Goal: Task Accomplishment & Management: Manage account settings

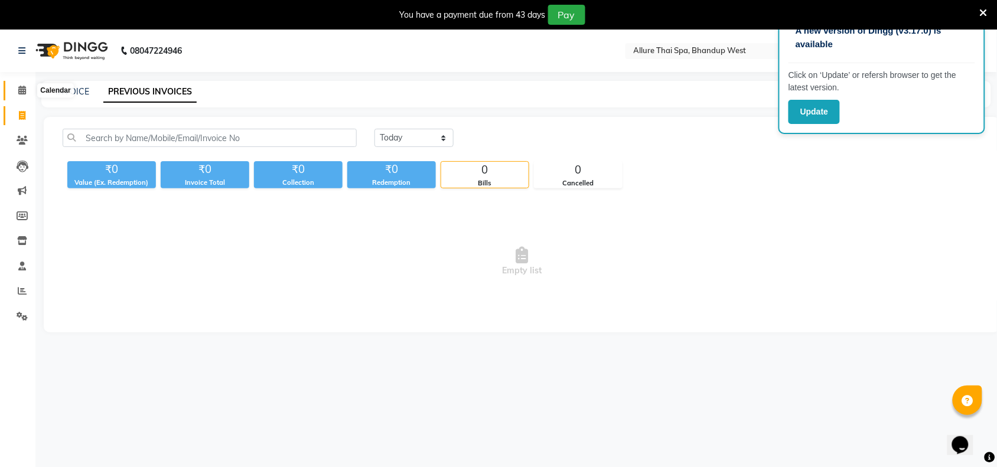
drag, startPoint x: 16, startPoint y: 93, endPoint x: 17, endPoint y: 102, distance: 8.3
click at [16, 93] on span at bounding box center [22, 91] width 21 height 14
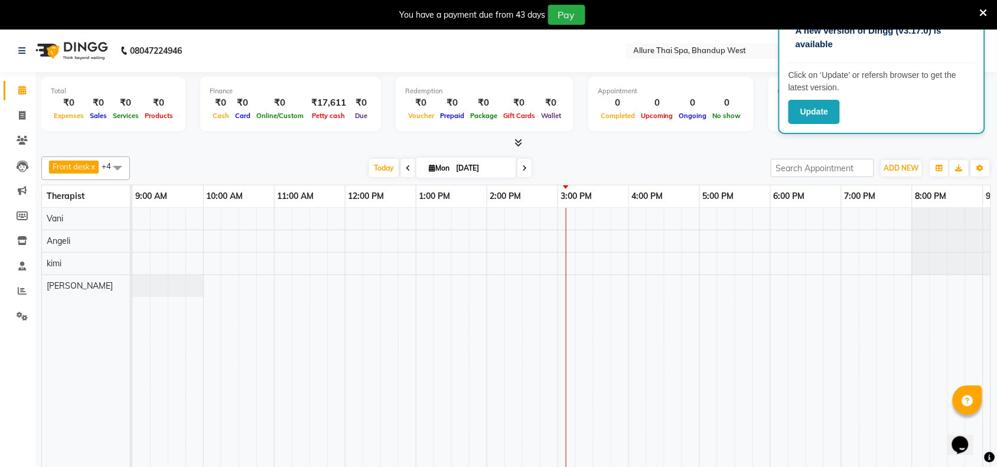
click at [986, 4] on div "You have a payment due from 43 days Pay" at bounding box center [498, 15] width 997 height 30
click at [835, 113] on button "Update" at bounding box center [813, 112] width 51 height 24
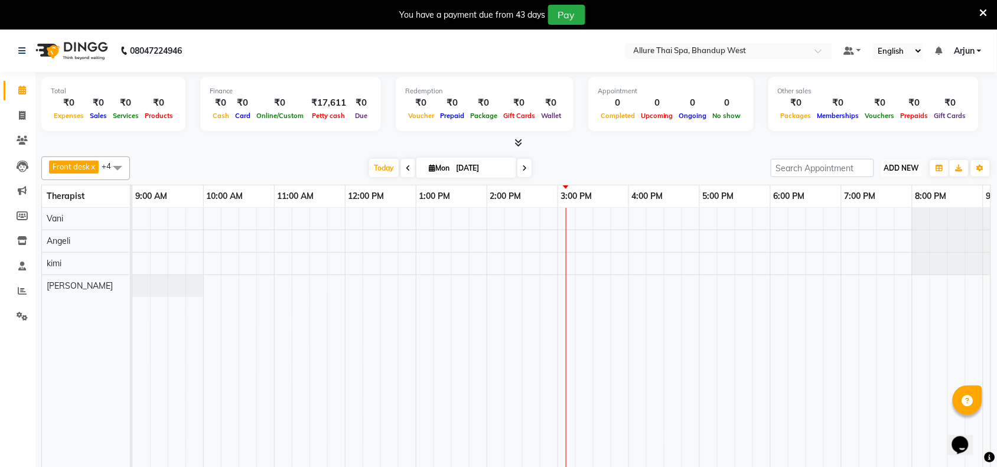
click at [893, 169] on span "ADD NEW" at bounding box center [901, 168] width 35 height 9
click at [857, 192] on button "Add Appointment" at bounding box center [874, 190] width 93 height 15
select select "tentative"
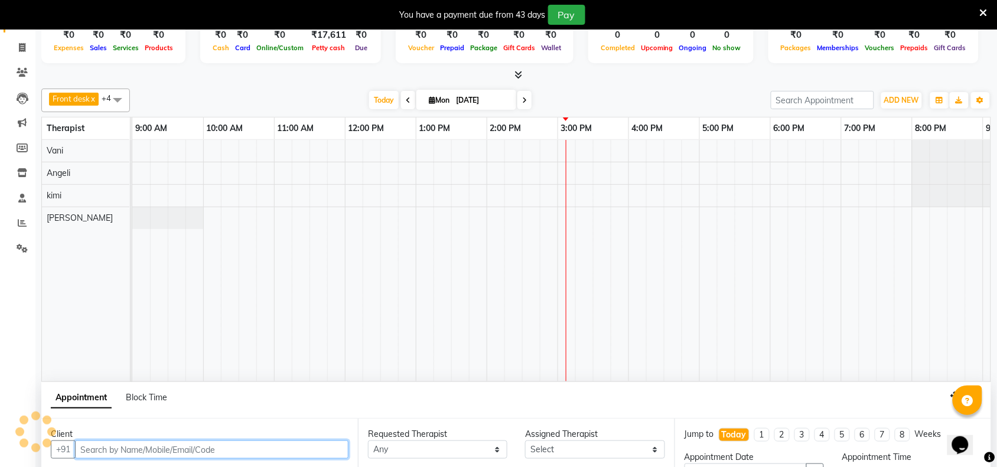
select select "600"
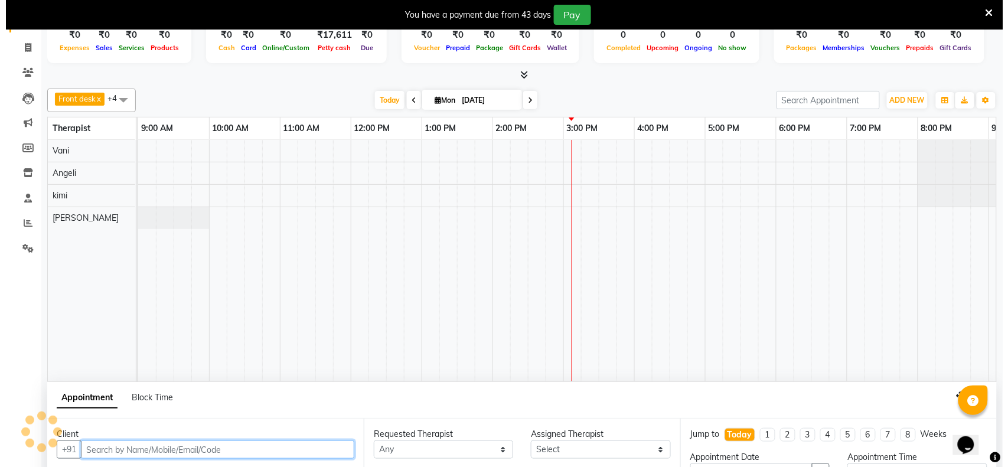
scroll to position [251, 0]
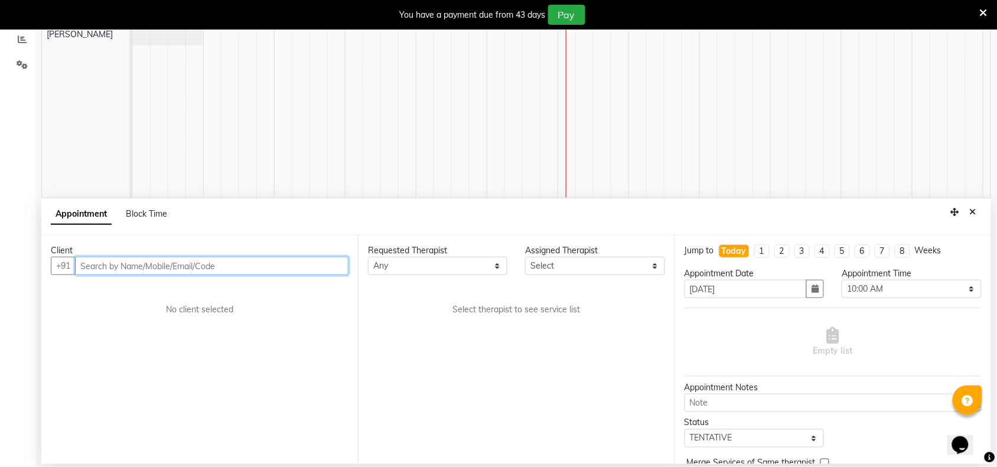
click at [269, 263] on input "text" at bounding box center [211, 266] width 273 height 18
click at [313, 264] on input "text" at bounding box center [211, 266] width 273 height 18
paste input "8879655354"
type input "8879655354"
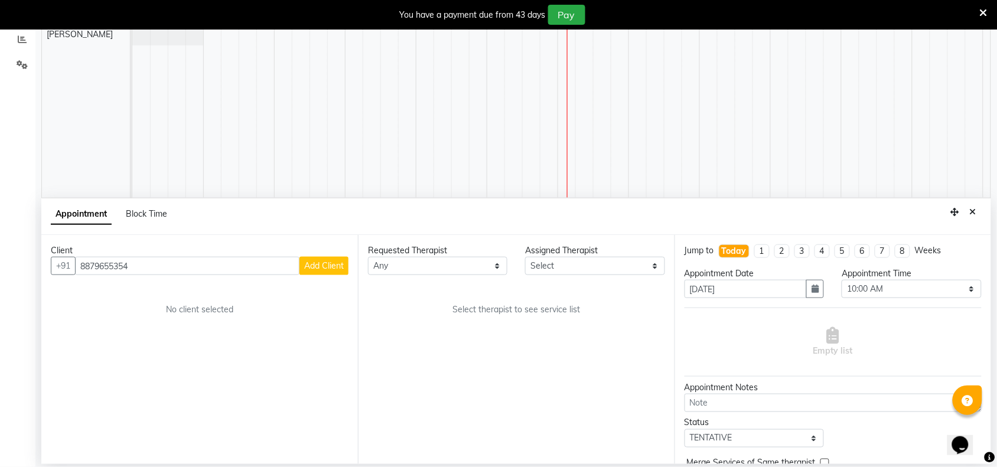
click at [331, 269] on span "Add Client" at bounding box center [324, 265] width 40 height 11
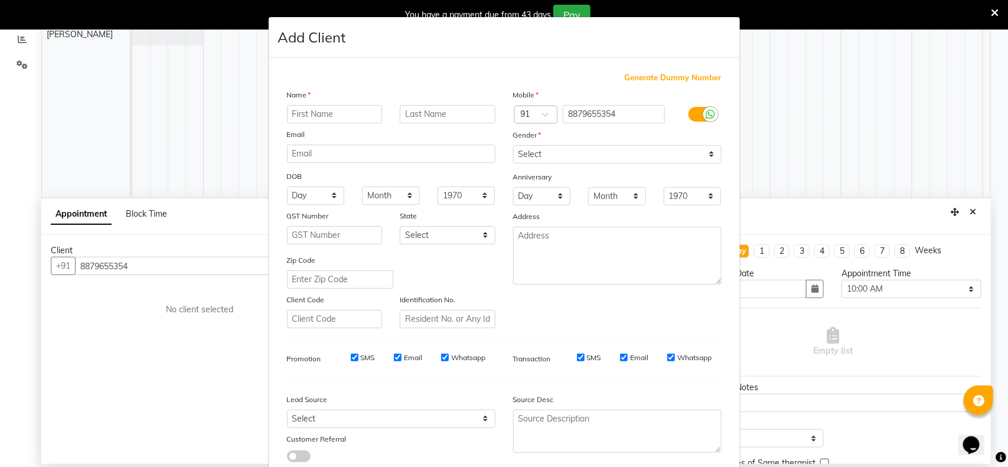
click at [344, 111] on input "text" at bounding box center [335, 114] width 96 height 18
type input "[PERSON_NAME]"
click at [632, 149] on select "Select [DEMOGRAPHIC_DATA] [DEMOGRAPHIC_DATA] Other Prefer Not To Say" at bounding box center [617, 154] width 208 height 18
select select "[DEMOGRAPHIC_DATA]"
click at [513, 145] on select "Select [DEMOGRAPHIC_DATA] [DEMOGRAPHIC_DATA] Other Prefer Not To Say" at bounding box center [617, 154] width 208 height 18
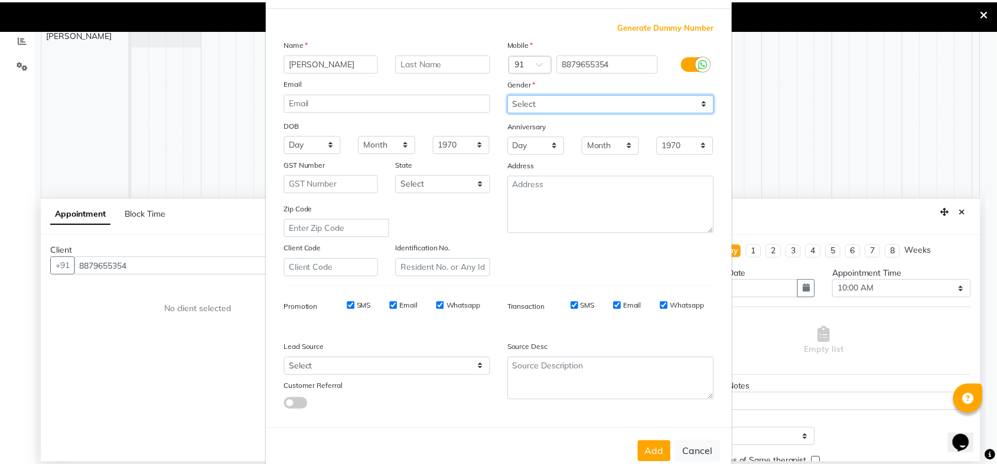
scroll to position [74, 0]
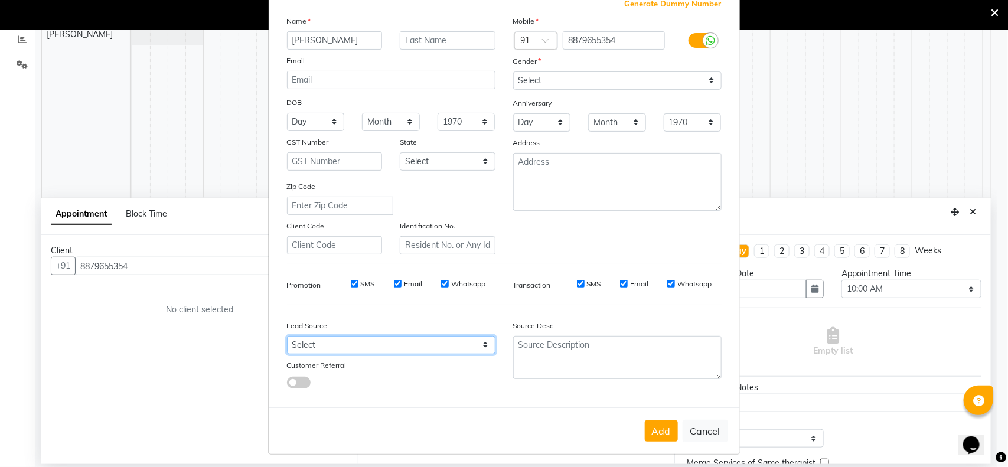
click at [479, 342] on select "Select Walk-in Referral Internet Friend Word of Mouth Advertisement Facebook Ju…" at bounding box center [391, 345] width 208 height 18
select select "55736"
click at [287, 336] on select "Select Walk-in Referral Internet Friend Word of Mouth Advertisement Facebook Ju…" at bounding box center [391, 345] width 208 height 18
drag, startPoint x: 655, startPoint y: 420, endPoint x: 648, endPoint y: 415, distance: 9.3
click at [656, 420] on button "Add" at bounding box center [661, 430] width 33 height 21
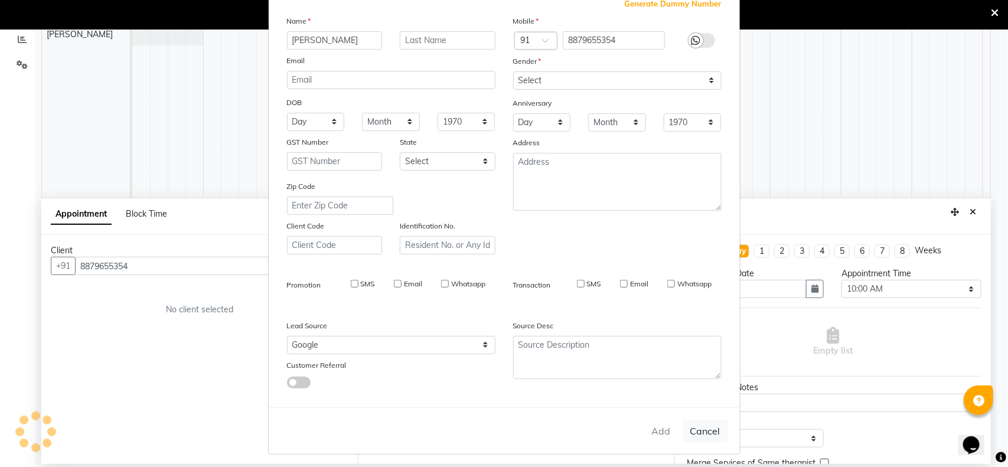
select select
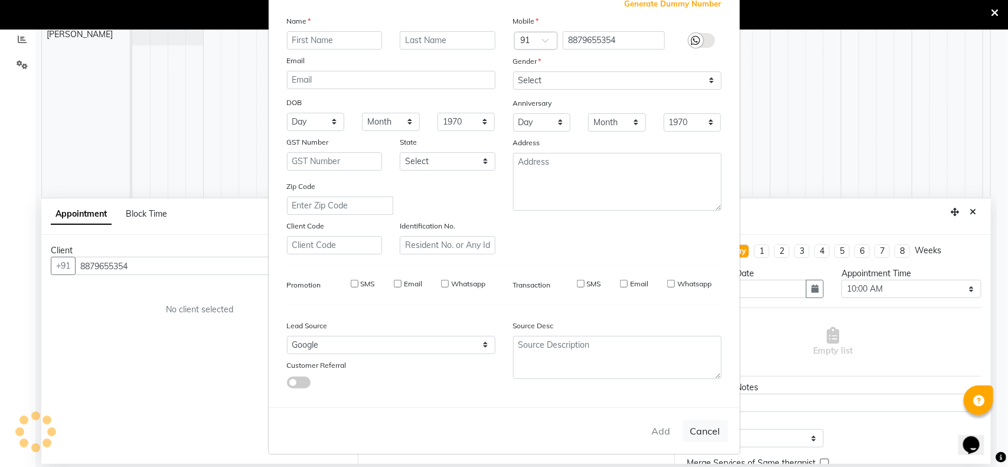
select select
checkbox input "false"
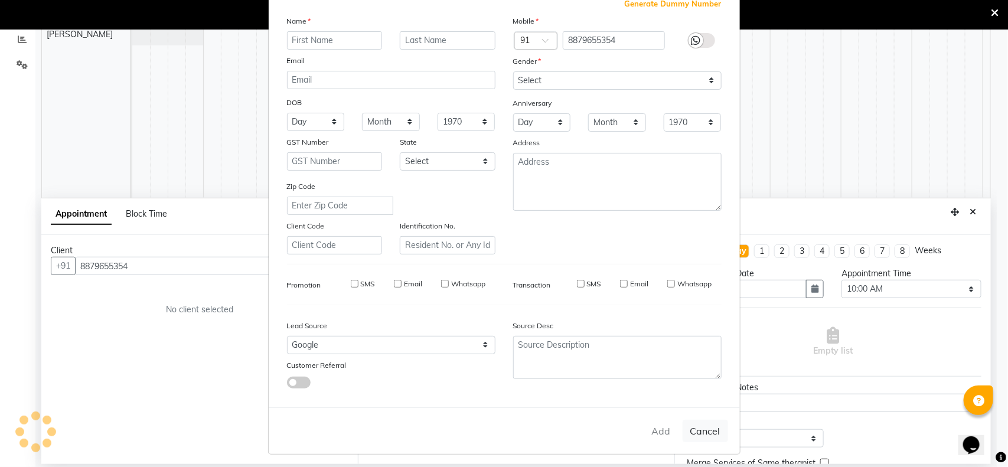
checkbox input "false"
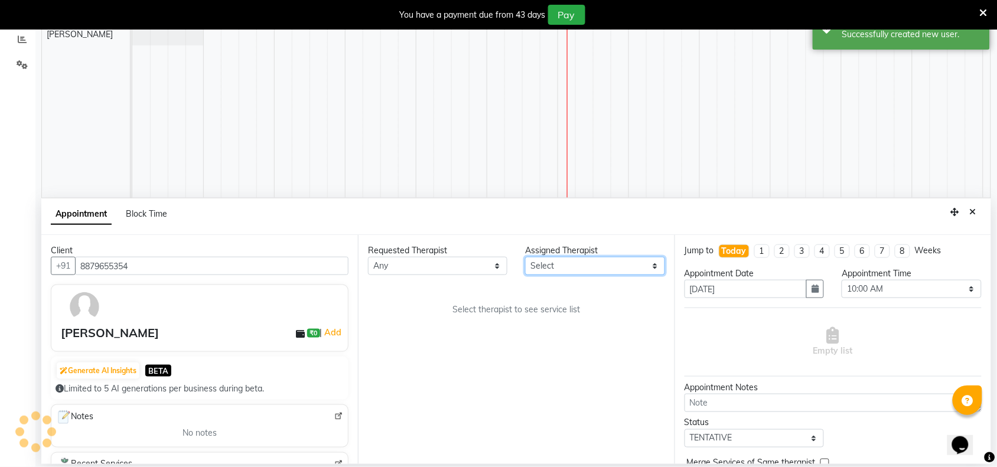
click at [645, 270] on select "Select [PERSON_NAME] [PERSON_NAME]" at bounding box center [594, 266] width 139 height 18
select select "84286"
click at [525, 257] on select "Select [PERSON_NAME] [PERSON_NAME]" at bounding box center [594, 266] width 139 height 18
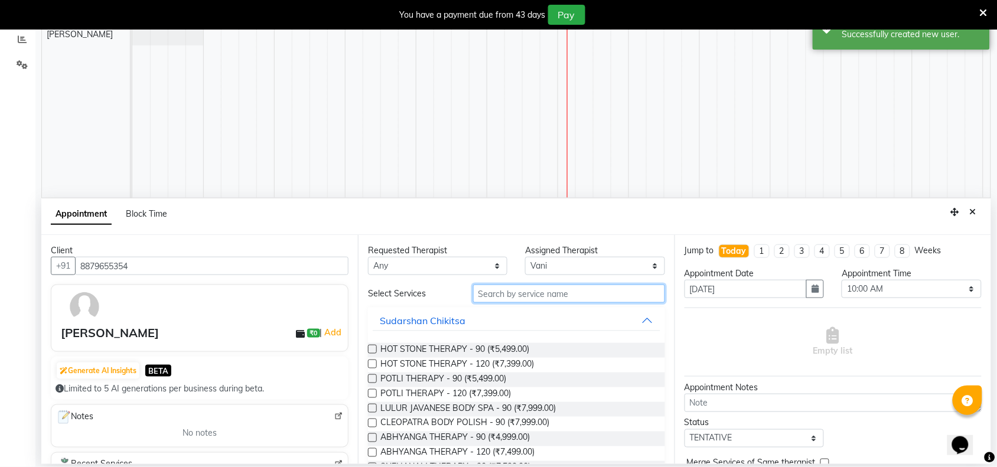
click at [505, 299] on input "text" at bounding box center [569, 294] width 192 height 18
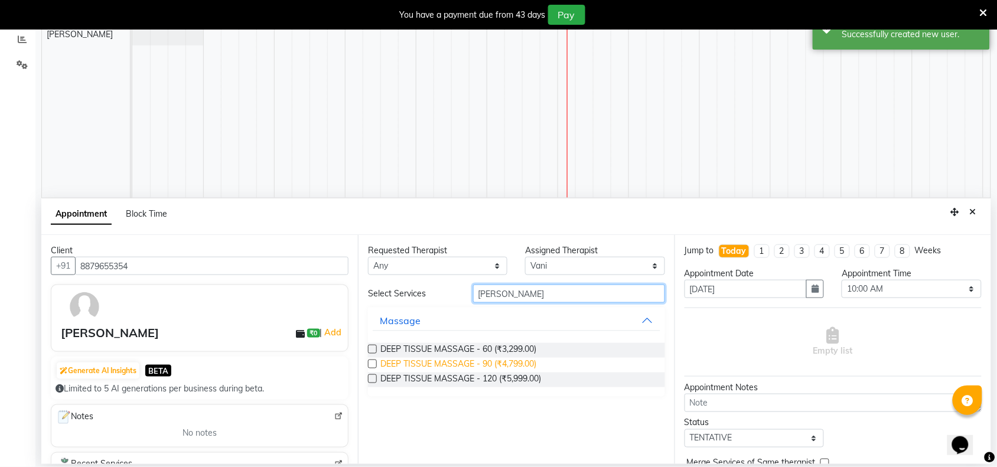
type input "[PERSON_NAME]"
click at [488, 363] on span "DEEP TISSUE MASSAGE - 90 (₹4,799.00)" at bounding box center [458, 365] width 156 height 15
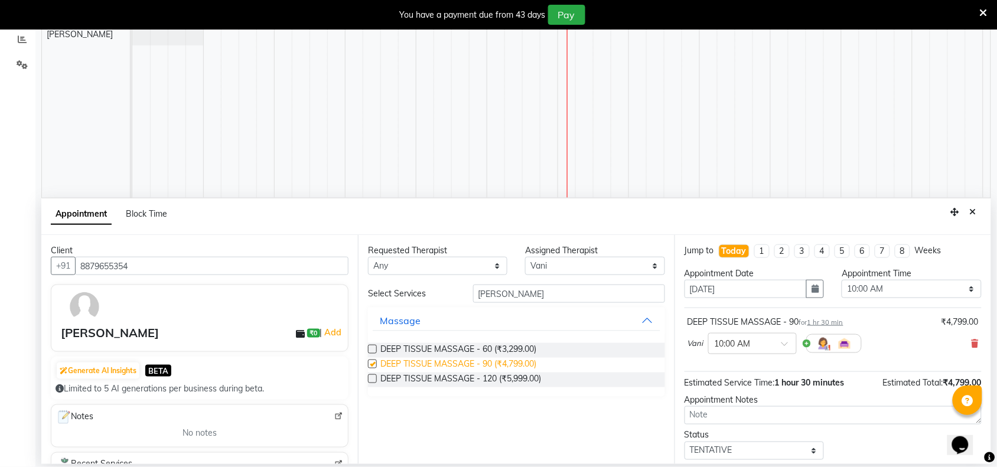
checkbox input "false"
click at [957, 285] on select "Select 10:00 AM 10:15 AM 10:30 AM 10:45 AM 11:00 AM 11:15 AM 11:30 AM 11:45 AM …" at bounding box center [910, 289] width 139 height 18
select select "765"
click at [841, 280] on select "Select 10:00 AM 10:15 AM 10:30 AM 10:45 AM 11:00 AM 11:15 AM 11:30 AM 11:45 AM …" at bounding box center [910, 289] width 139 height 18
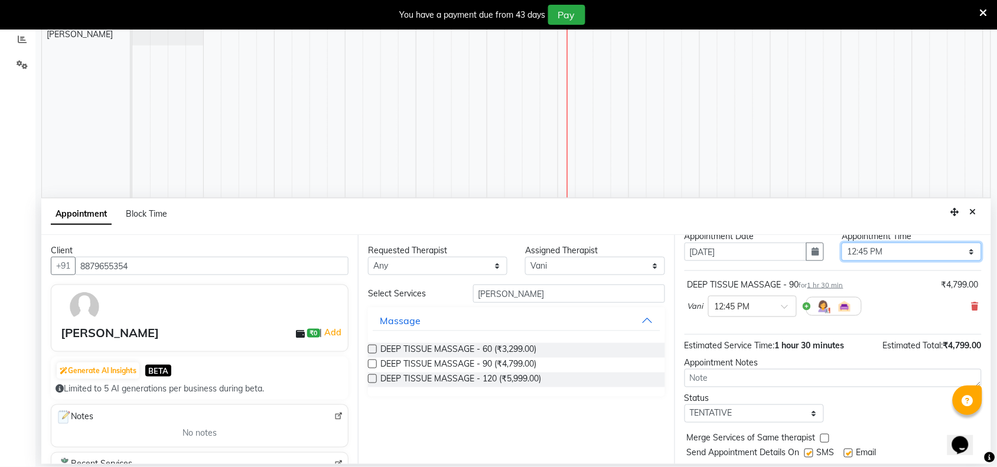
scroll to position [71, 0]
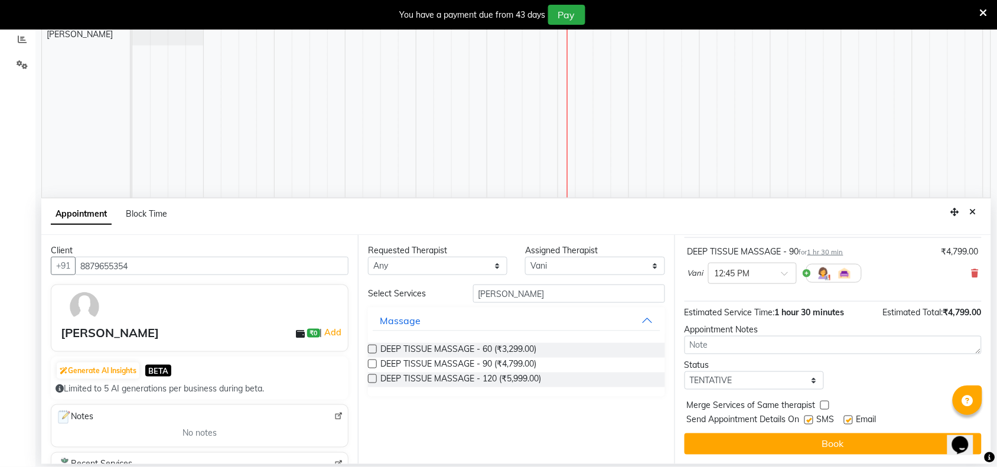
click at [809, 416] on label at bounding box center [808, 420] width 9 height 9
click at [809, 417] on input "checkbox" at bounding box center [808, 421] width 8 height 8
checkbox input "false"
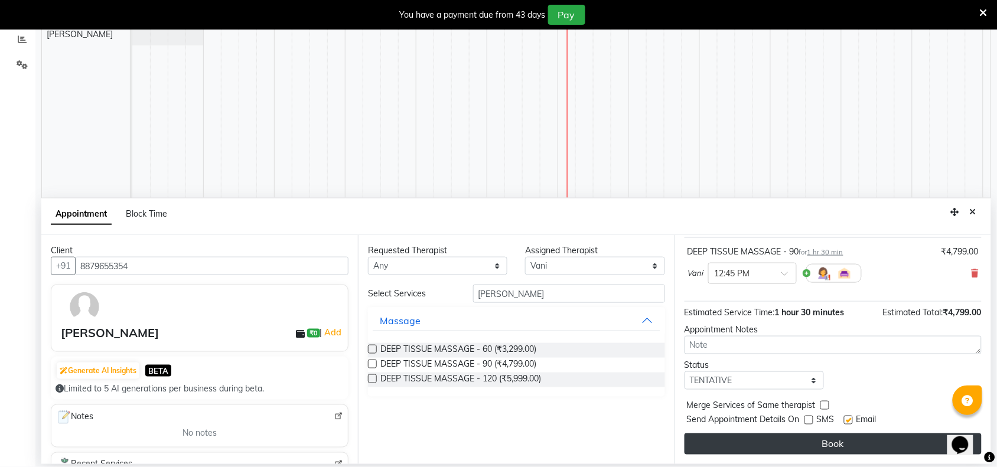
drag, startPoint x: 805, startPoint y: 440, endPoint x: 790, endPoint y: 432, distance: 16.9
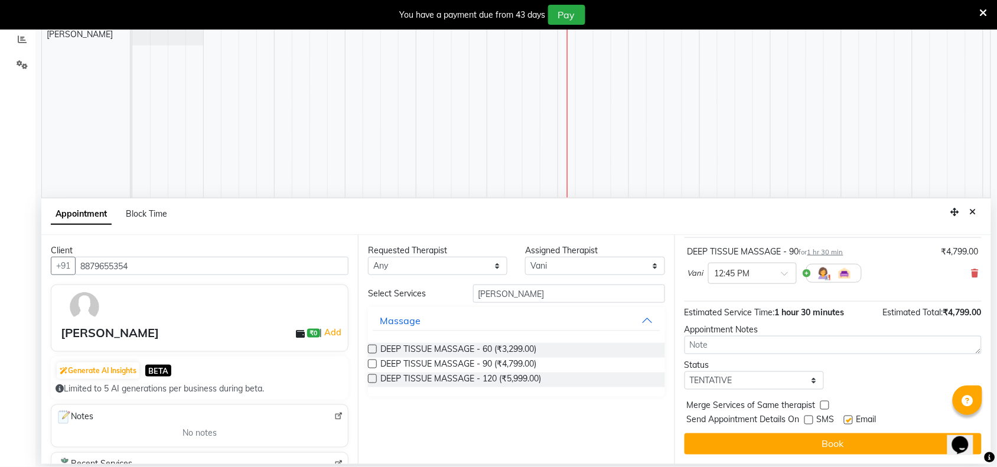
click at [803, 440] on button "Book" at bounding box center [832, 443] width 297 height 21
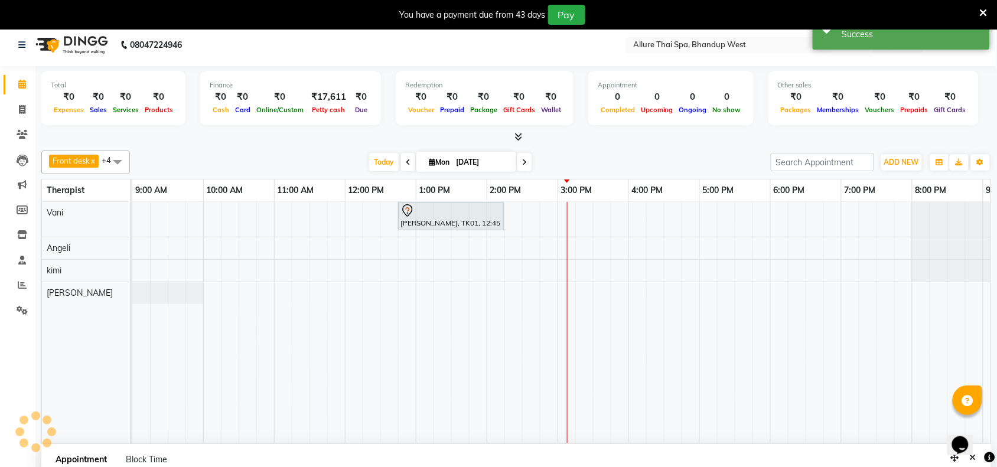
scroll to position [0, 0]
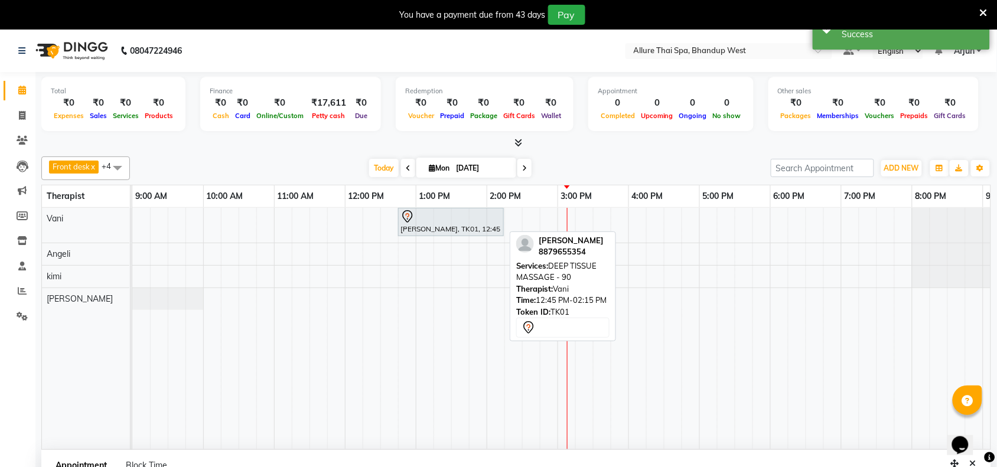
click at [440, 231] on div "[PERSON_NAME], TK01, 12:45 PM-02:15 PM, DEEP TISSUE MASSAGE - 90" at bounding box center [450, 222] width 103 height 25
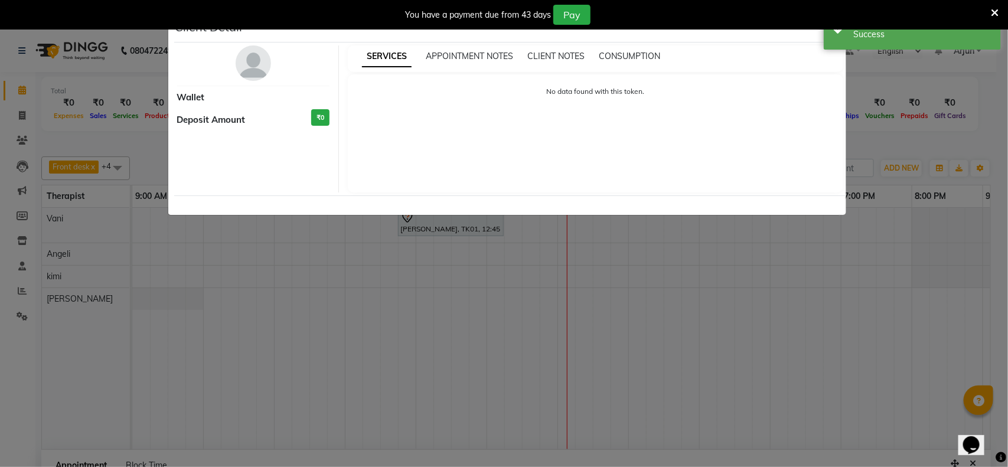
select select "7"
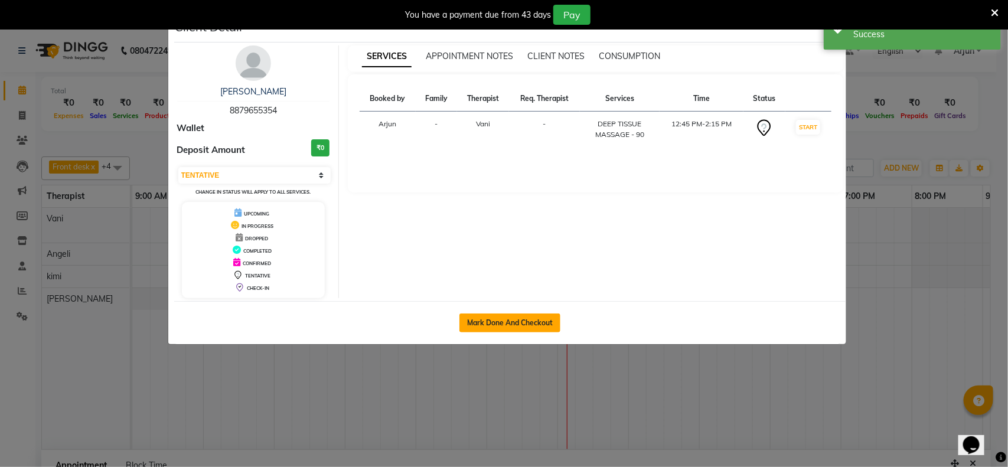
click at [507, 321] on button "Mark Done And Checkout" at bounding box center [509, 322] width 101 height 19
select select "8527"
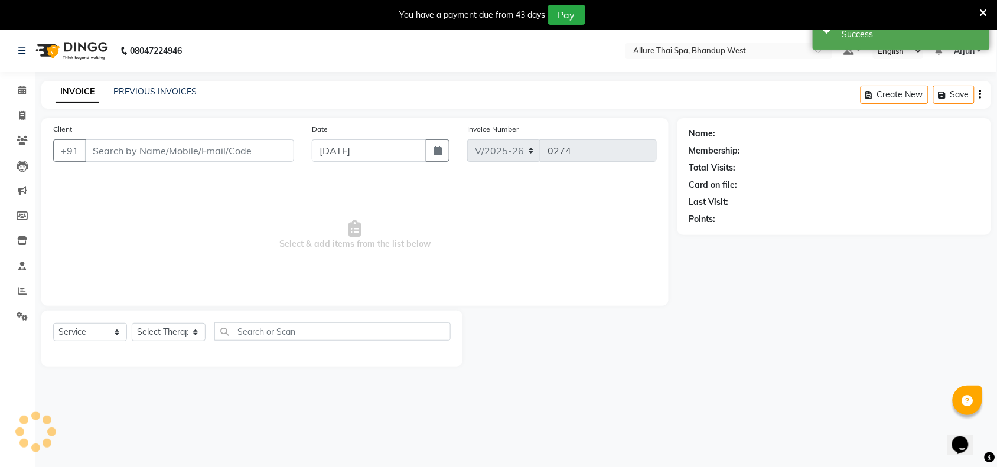
select select "package"
type input "8879655354"
select select "84286"
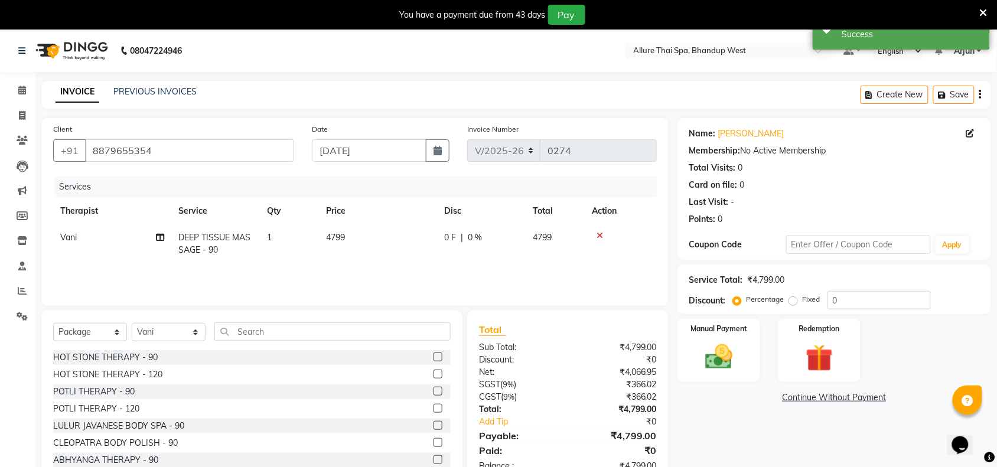
drag, startPoint x: 794, startPoint y: 301, endPoint x: 844, endPoint y: 308, distance: 50.6
click at [802, 302] on label "Fixed" at bounding box center [811, 299] width 18 height 11
click at [797, 302] on input "Fixed" at bounding box center [795, 299] width 8 height 8
radio input "true"
click at [845, 303] on input "0" at bounding box center [878, 300] width 103 height 18
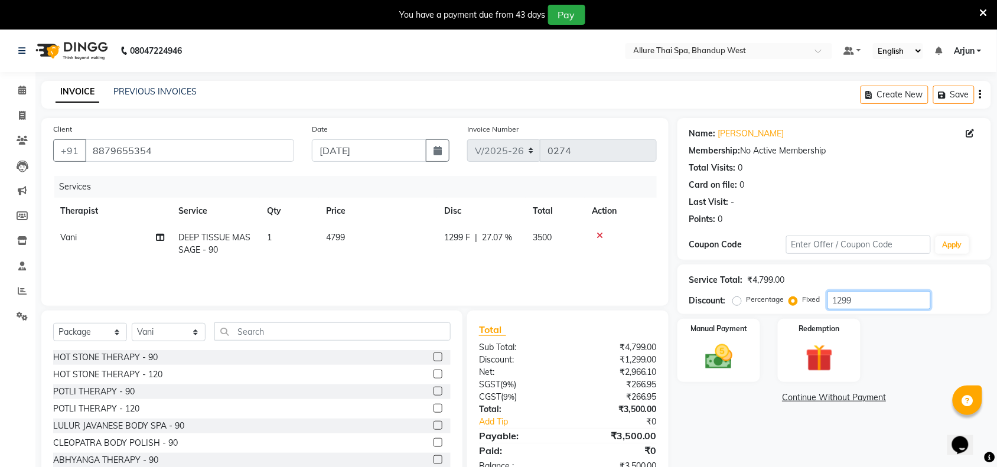
type input "1299"
click at [748, 337] on div "Manual Payment" at bounding box center [718, 351] width 86 height 66
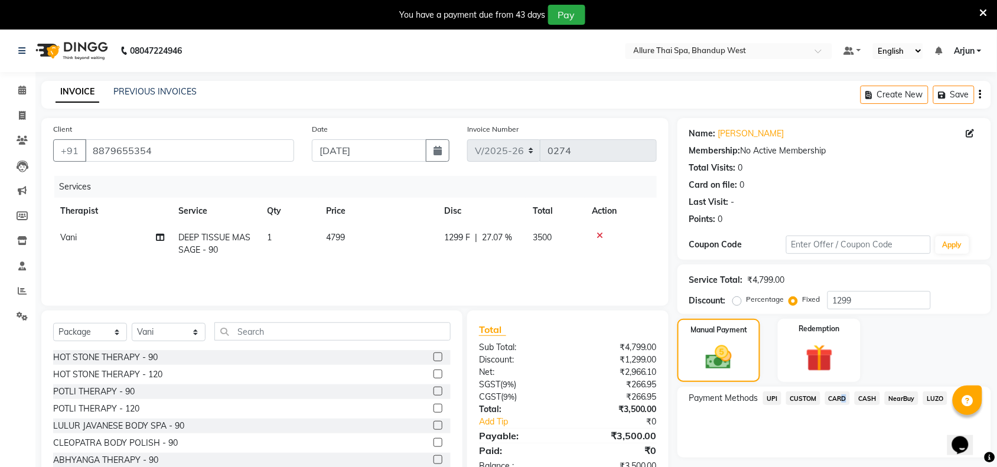
click at [840, 391] on span "CARD" at bounding box center [837, 398] width 25 height 14
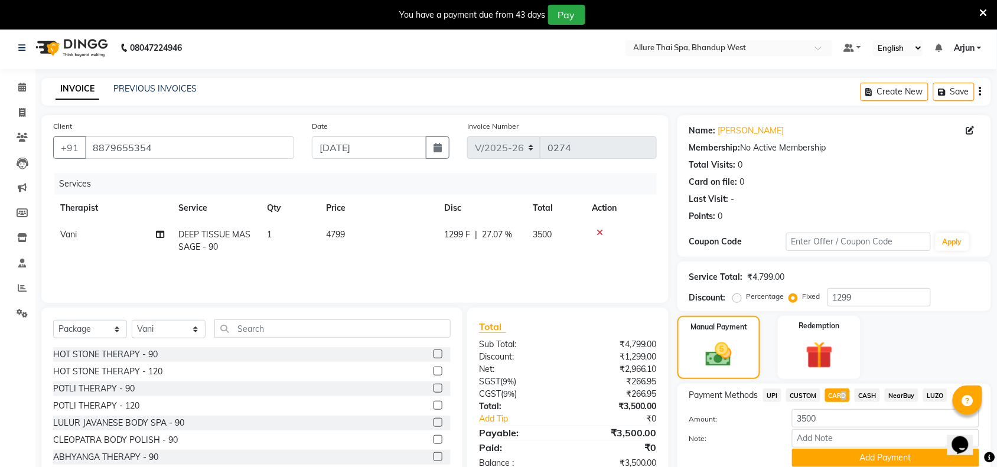
scroll to position [49, 0]
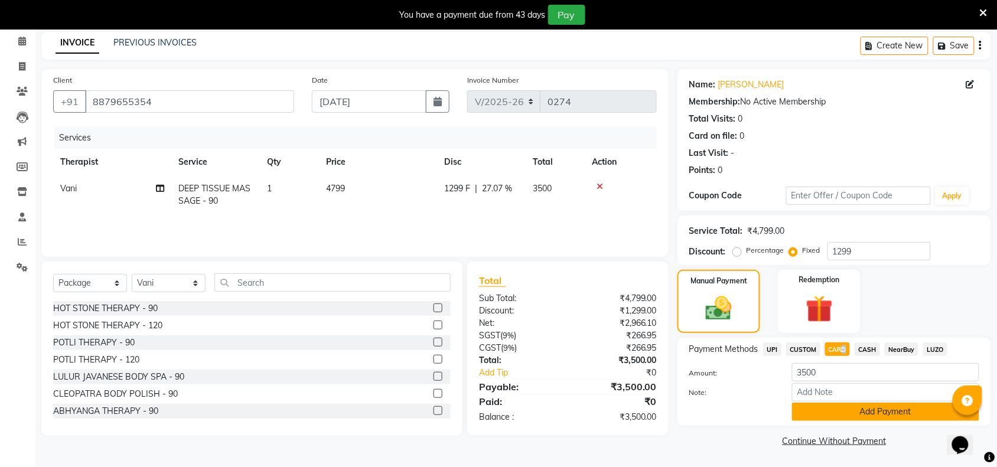
click at [887, 413] on button "Add Payment" at bounding box center [885, 412] width 187 height 18
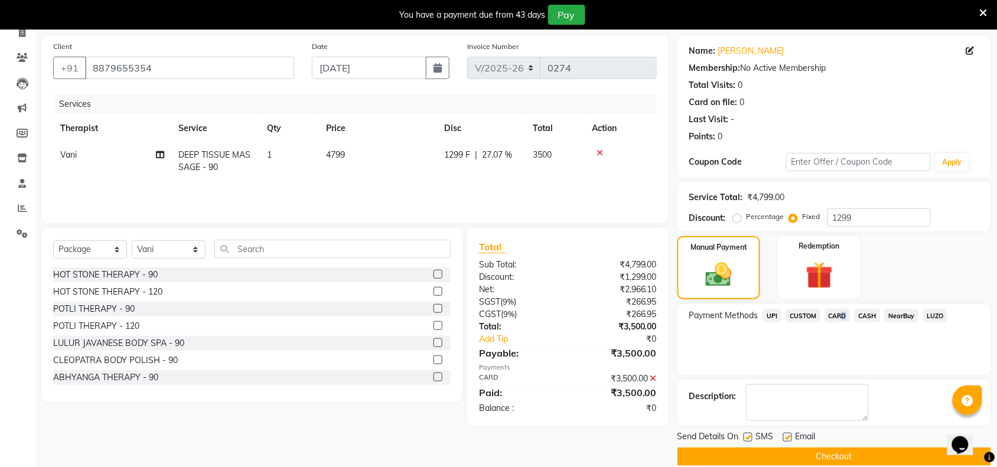
scroll to position [99, 0]
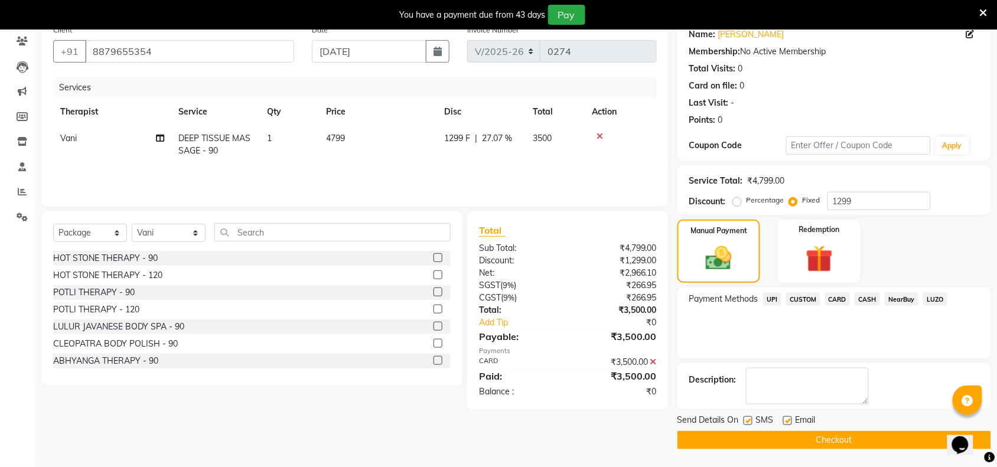
click at [746, 420] on label at bounding box center [747, 420] width 9 height 9
click at [746, 420] on input "checkbox" at bounding box center [747, 421] width 8 height 8
checkbox input "false"
click at [765, 440] on button "Checkout" at bounding box center [833, 440] width 313 height 18
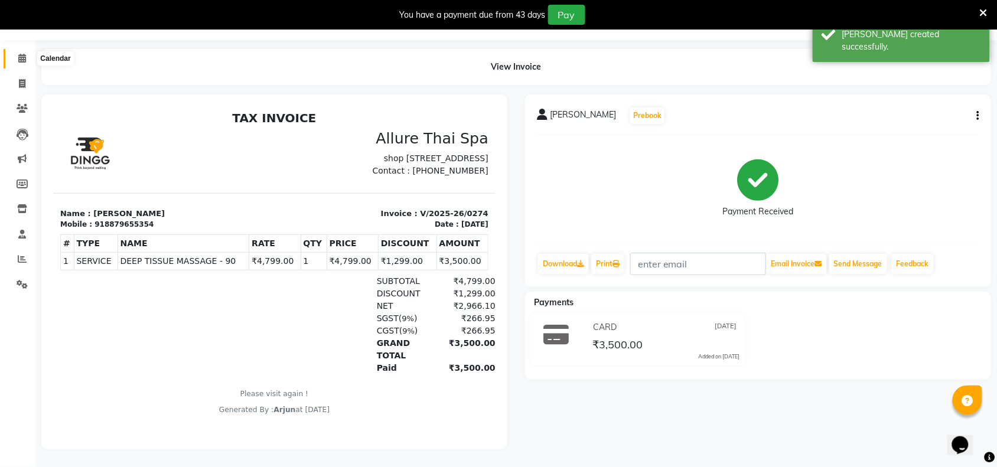
drag, startPoint x: 25, startPoint y: 49, endPoint x: 27, endPoint y: 56, distance: 7.5
click at [25, 54] on icon at bounding box center [22, 58] width 8 height 9
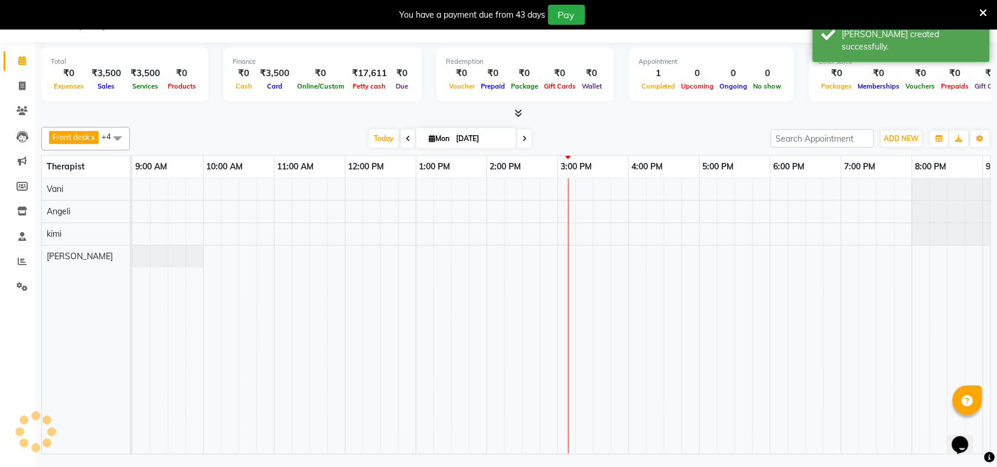
scroll to position [0, 204]
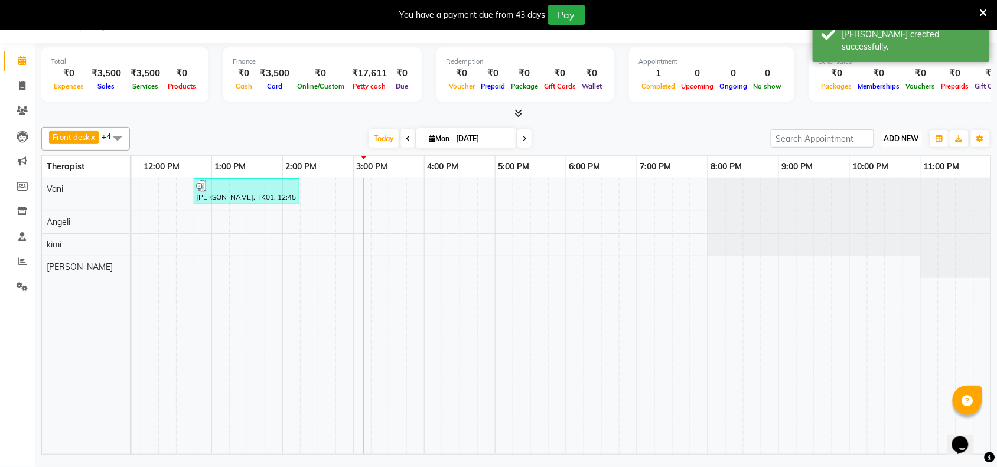
drag, startPoint x: 907, startPoint y: 140, endPoint x: 887, endPoint y: 145, distance: 20.6
click at [908, 140] on span "ADD NEW" at bounding box center [901, 138] width 35 height 9
click at [863, 165] on button "Add Appointment" at bounding box center [874, 160] width 93 height 15
select select "600"
select select "tentative"
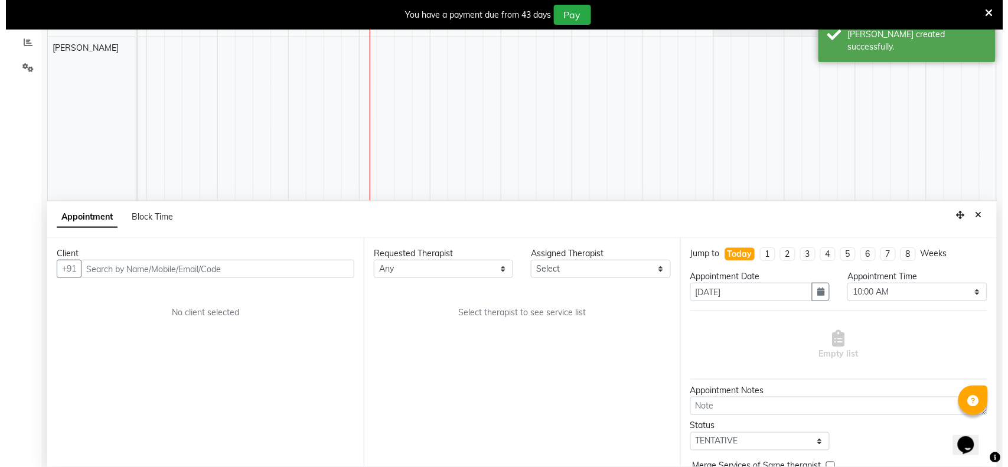
scroll to position [251, 0]
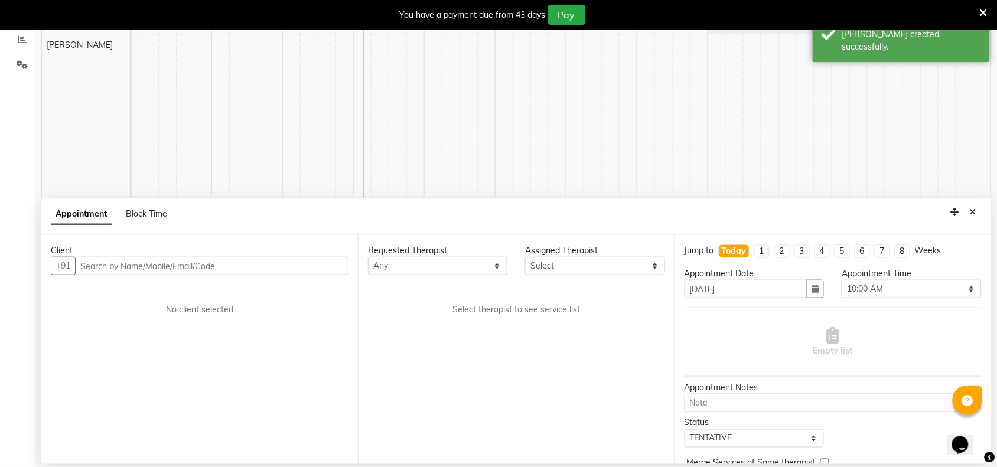
click at [252, 263] on input "text" at bounding box center [211, 266] width 273 height 18
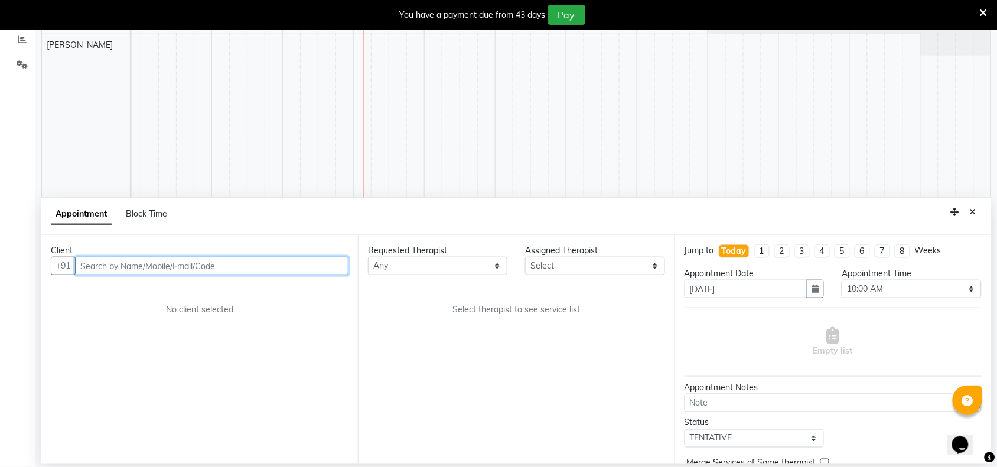
click at [319, 275] on input "text" at bounding box center [211, 266] width 273 height 18
paste input "9769039277"
type input "9769039277"
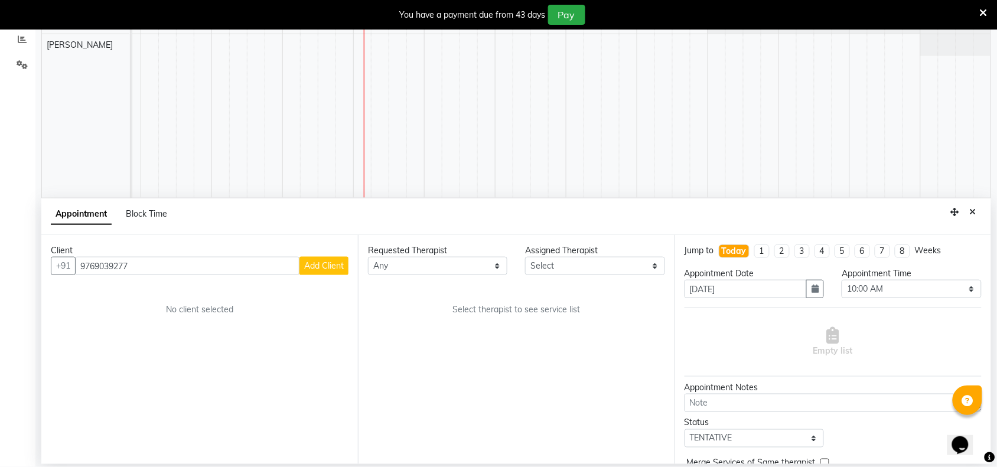
click at [335, 266] on span "Add Client" at bounding box center [324, 265] width 40 height 11
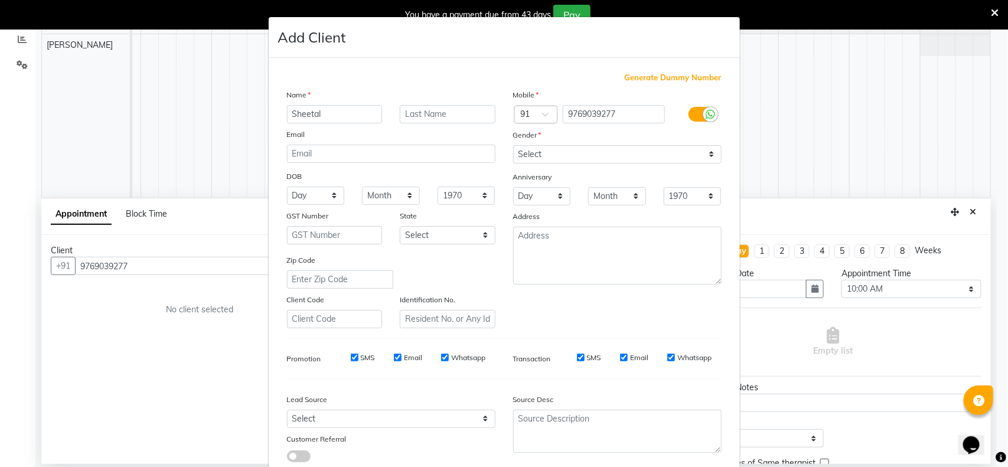
type input "Sheetal"
drag, startPoint x: 689, startPoint y: 154, endPoint x: 645, endPoint y: 158, distance: 43.8
click at [689, 154] on select "Select [DEMOGRAPHIC_DATA] [DEMOGRAPHIC_DATA] Other Prefer Not To Say" at bounding box center [617, 154] width 208 height 18
select select "[DEMOGRAPHIC_DATA]"
click at [513, 145] on select "Select [DEMOGRAPHIC_DATA] [DEMOGRAPHIC_DATA] Other Prefer Not To Say" at bounding box center [617, 154] width 208 height 18
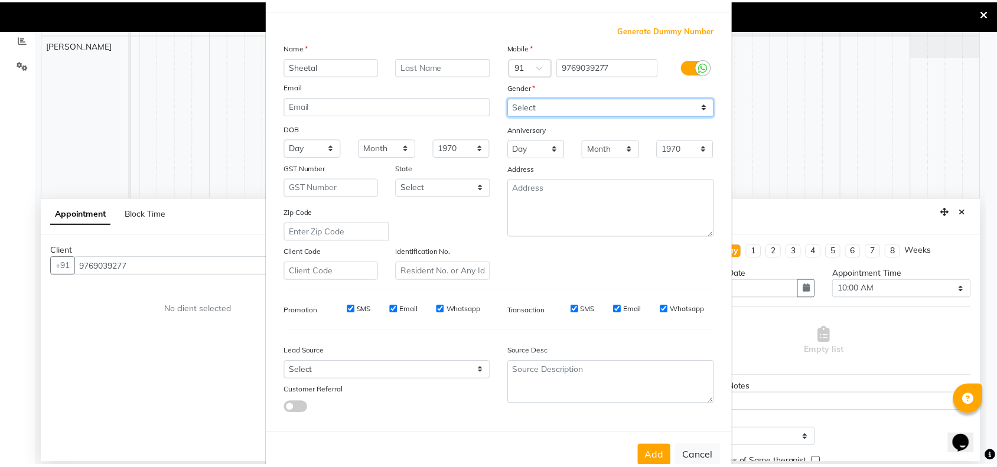
scroll to position [74, 0]
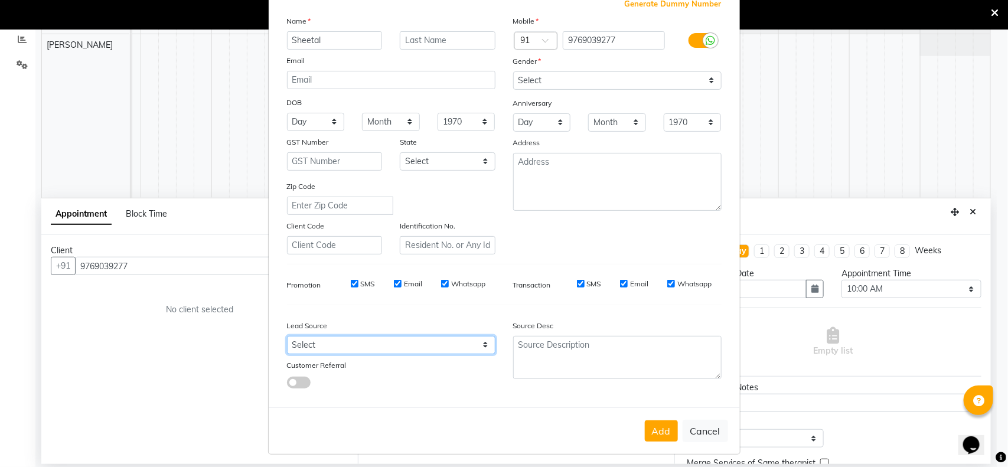
click at [479, 336] on select "Select Walk-in Referral Internet Friend Word of Mouth Advertisement Facebook Ju…" at bounding box center [391, 345] width 208 height 18
select select "55736"
click at [287, 336] on select "Select Walk-in Referral Internet Friend Word of Mouth Advertisement Facebook Ju…" at bounding box center [391, 345] width 208 height 18
click at [671, 420] on button "Add" at bounding box center [661, 430] width 33 height 21
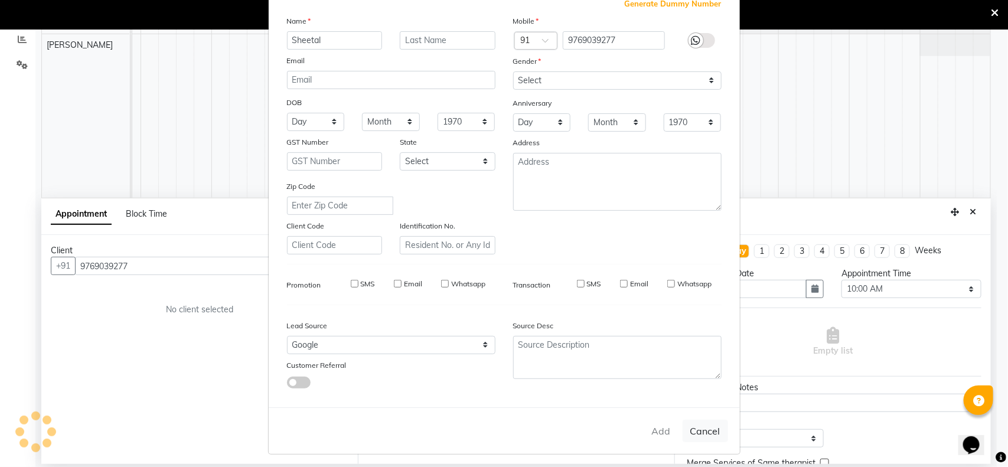
select select
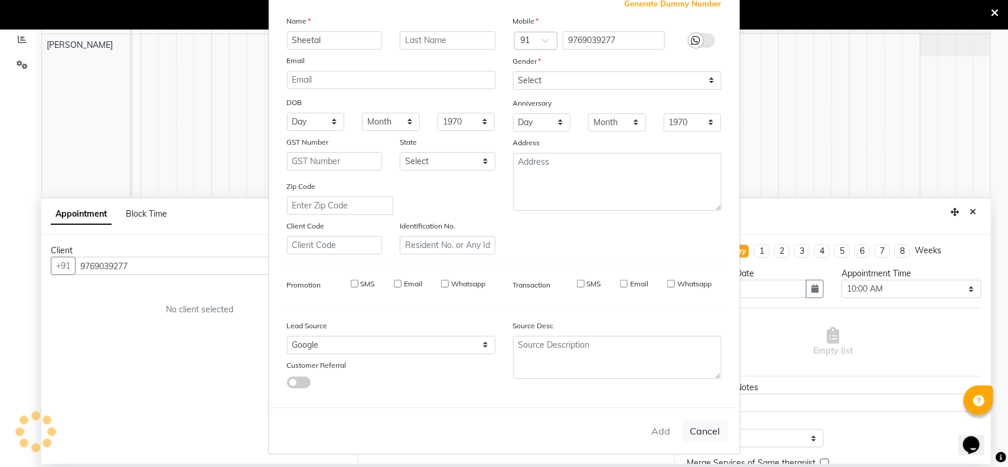
select select
checkbox input "false"
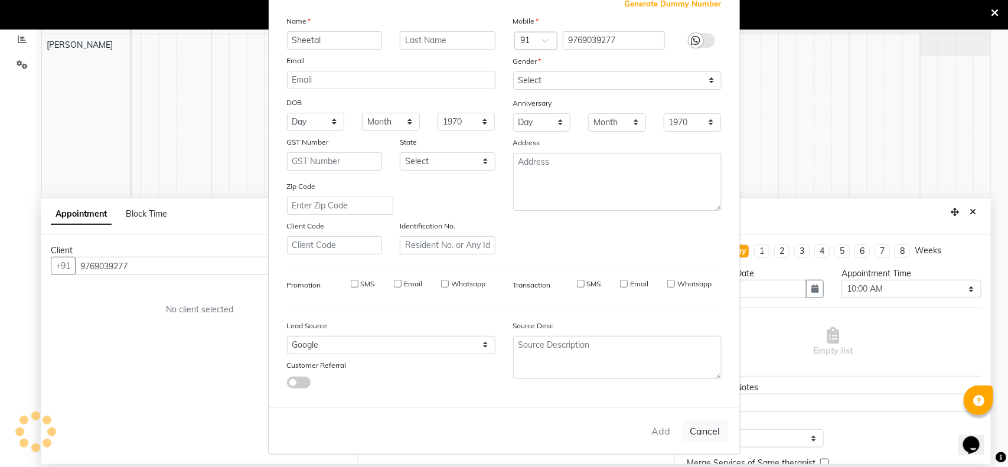
checkbox input "false"
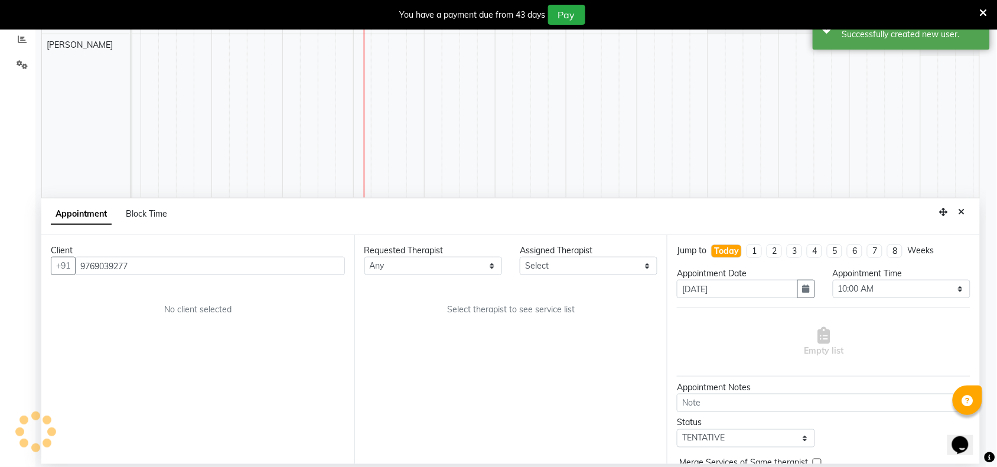
scroll to position [0, 193]
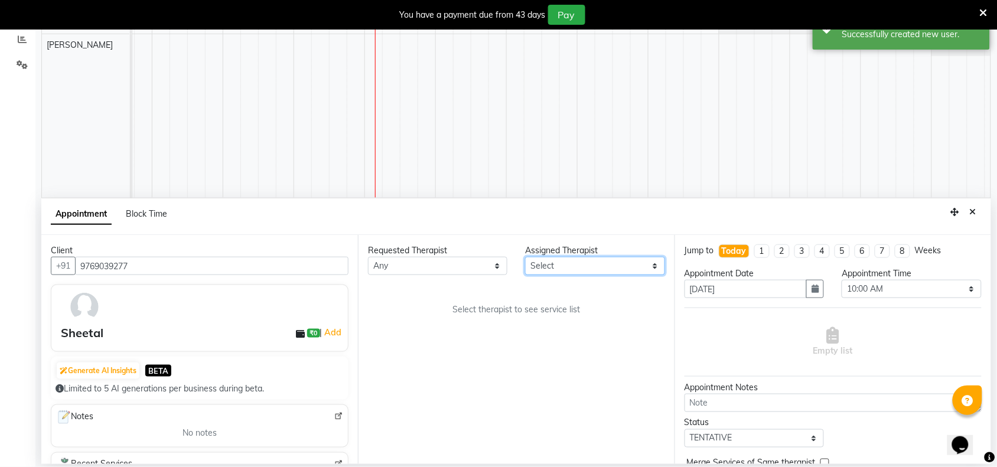
click at [612, 272] on select "Select [PERSON_NAME] [PERSON_NAME]" at bounding box center [594, 266] width 139 height 18
click at [525, 257] on select "Select [PERSON_NAME] [PERSON_NAME]" at bounding box center [594, 266] width 139 height 18
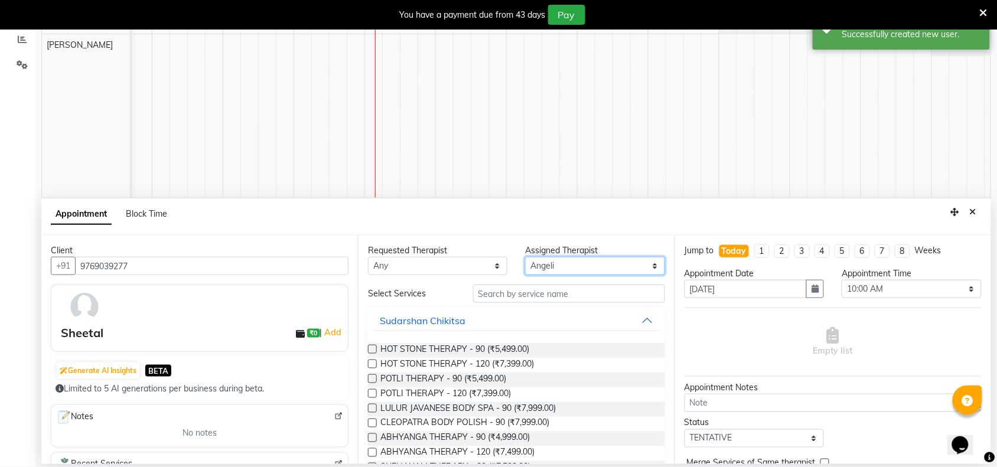
click at [623, 267] on select "Select [PERSON_NAME] [PERSON_NAME]" at bounding box center [594, 266] width 139 height 18
select select "89385"
click at [525, 257] on select "Select [PERSON_NAME] [PERSON_NAME]" at bounding box center [594, 266] width 139 height 18
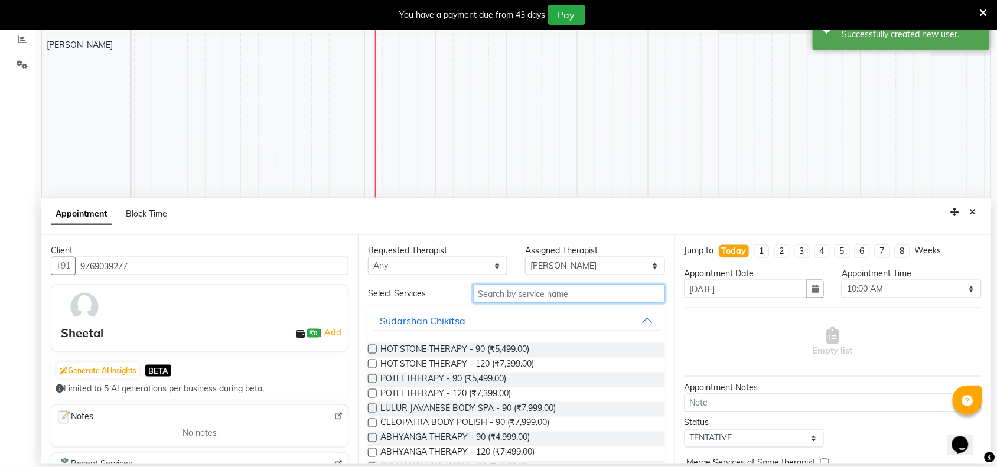
click at [520, 297] on input "text" at bounding box center [569, 294] width 192 height 18
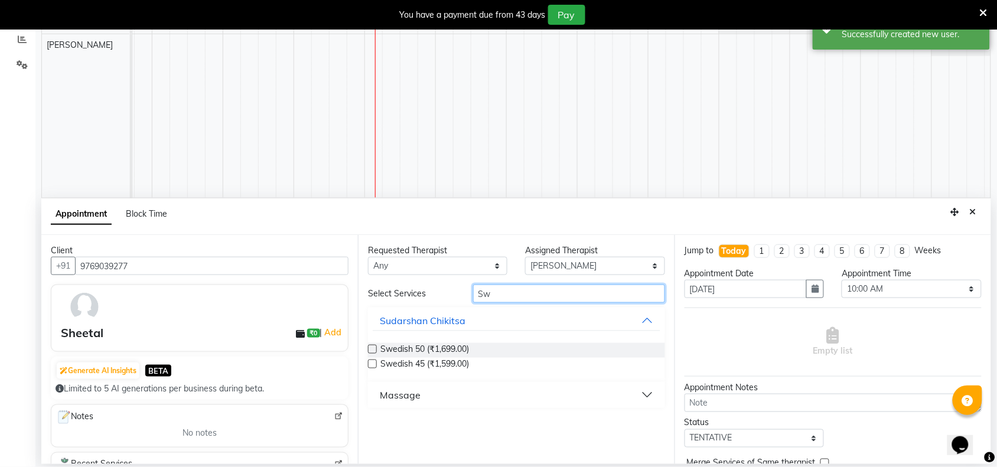
type input "Sw"
click at [636, 388] on button "Massage" at bounding box center [517, 394] width 288 height 21
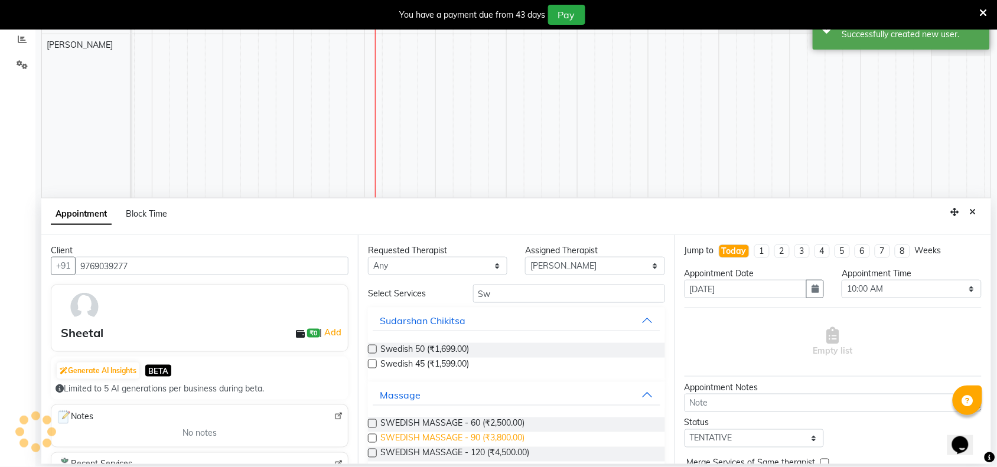
drag, startPoint x: 493, startPoint y: 437, endPoint x: 501, endPoint y: 438, distance: 7.8
click at [494, 438] on span "SWEDISH MASSAGE - 90 (₹3,800.00)" at bounding box center [452, 439] width 144 height 15
checkbox input "false"
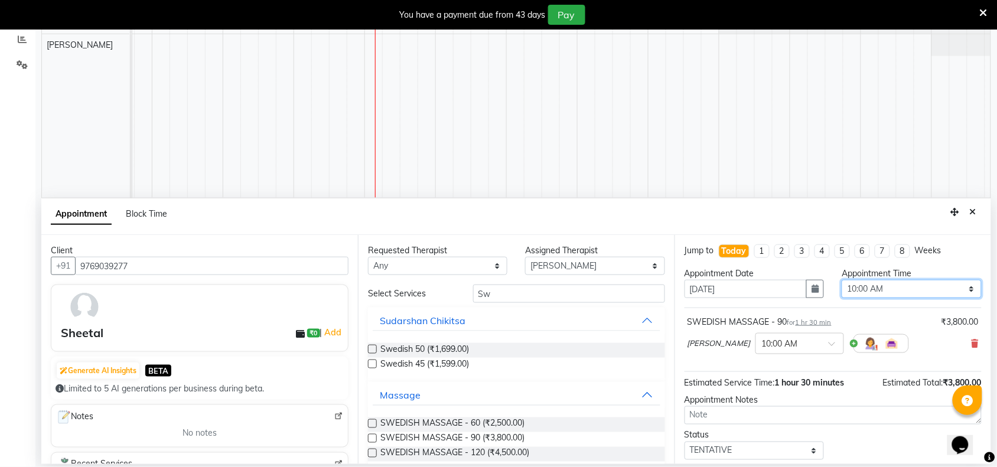
click at [956, 289] on select "Select 10:00 AM 10:15 AM 10:30 AM 10:45 AM 11:00 AM 11:15 AM 11:30 AM 11:45 AM …" at bounding box center [910, 289] width 139 height 18
select select "855"
click at [841, 280] on select "Select 10:00 AM 10:15 AM 10:30 AM 10:45 AM 11:00 AM 11:15 AM 11:30 AM 11:45 AM …" at bounding box center [910, 289] width 139 height 18
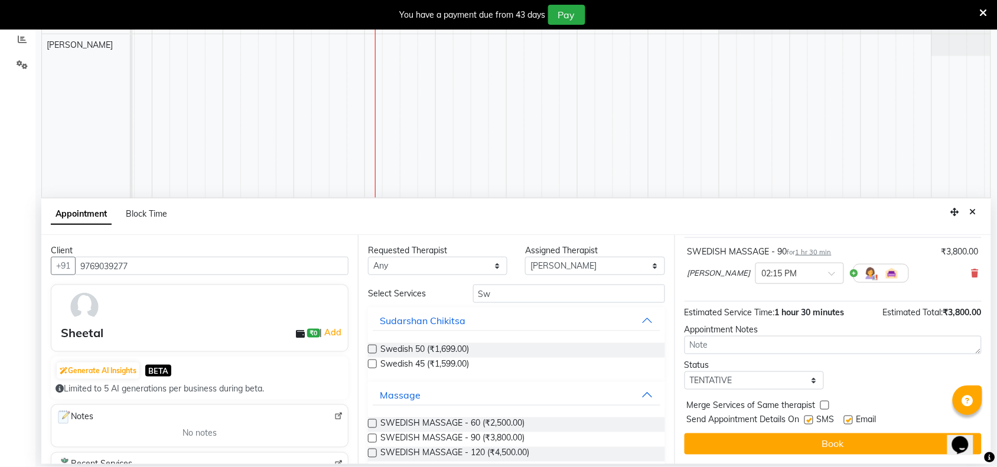
click at [808, 420] on label at bounding box center [808, 420] width 9 height 9
click at [808, 420] on input "checkbox" at bounding box center [808, 421] width 8 height 8
checkbox input "false"
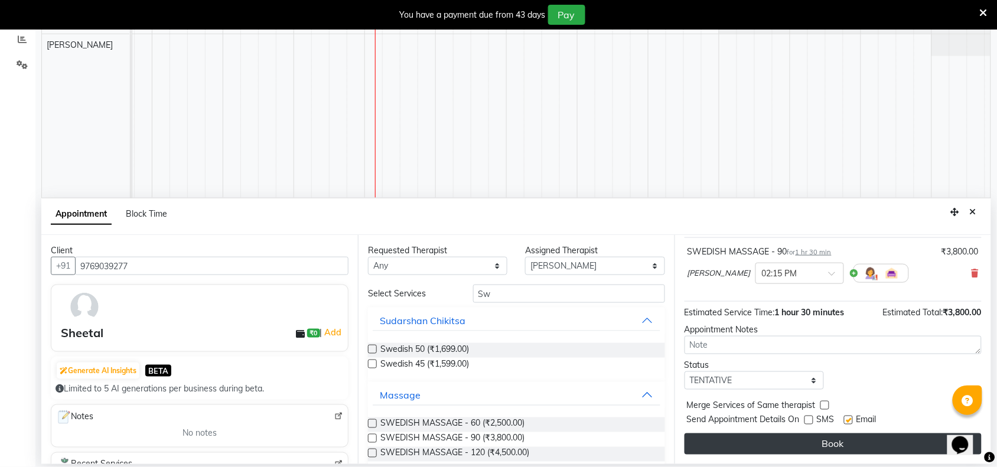
click at [810, 444] on button "Book" at bounding box center [832, 443] width 297 height 21
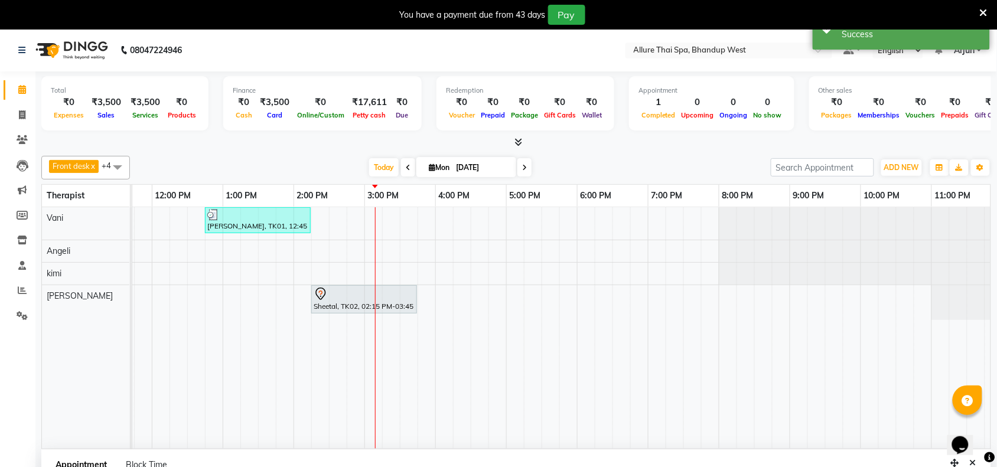
scroll to position [0, 0]
click at [397, 305] on div "Sheetal, TK02, 02:15 PM-03:45 PM, SWEDISH MASSAGE - 90" at bounding box center [363, 300] width 103 height 25
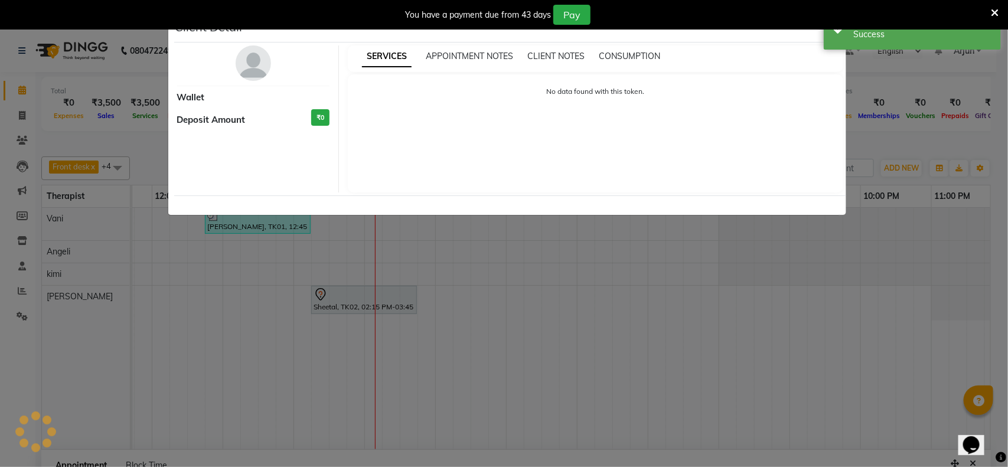
select select "7"
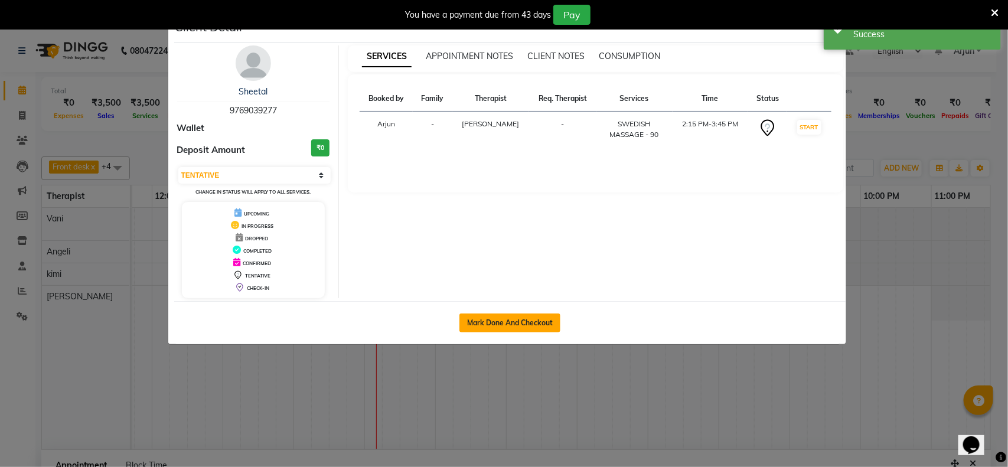
click at [547, 321] on button "Mark Done And Checkout" at bounding box center [509, 322] width 101 height 19
select select "8527"
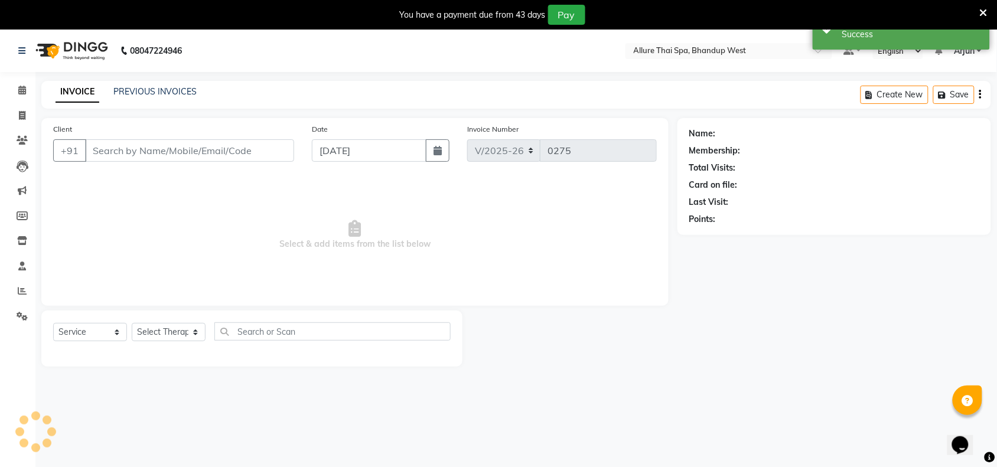
select select "package"
type input "9769039277"
select select "89385"
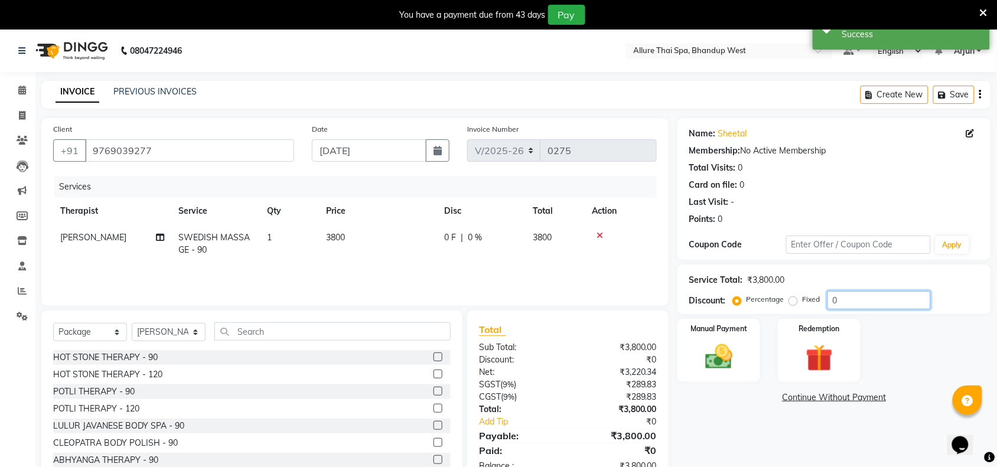
click at [844, 301] on input "0" at bounding box center [878, 300] width 103 height 18
type input "25"
click at [724, 358] on img at bounding box center [718, 357] width 46 height 32
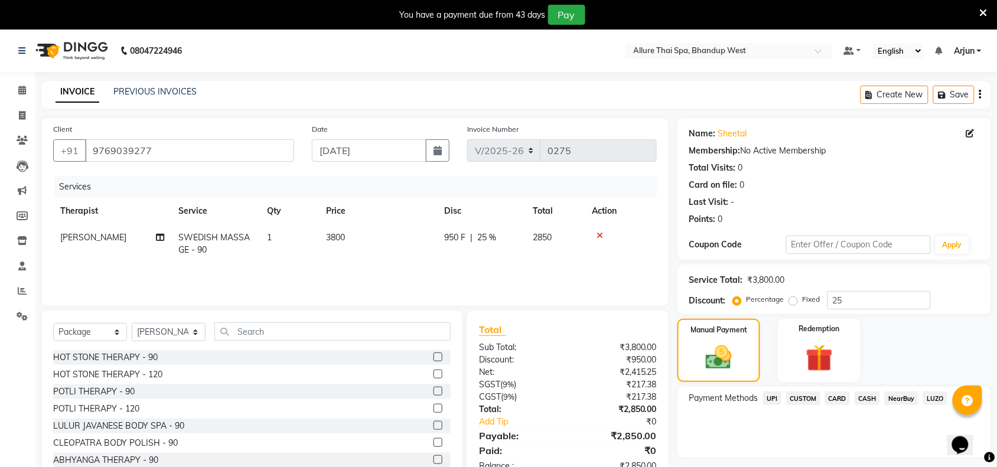
drag, startPoint x: 838, startPoint y: 397, endPoint x: 830, endPoint y: 394, distance: 9.0
click at [837, 397] on span "CARD" at bounding box center [837, 398] width 25 height 14
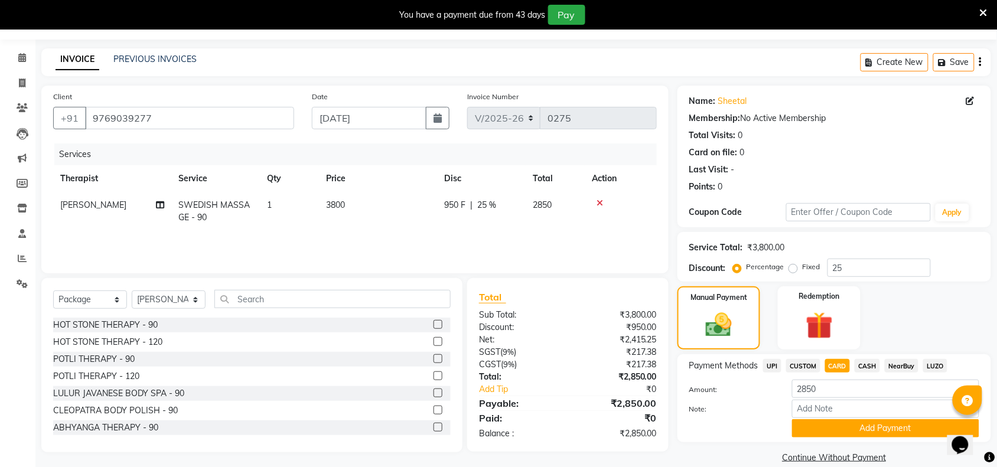
scroll to position [49, 0]
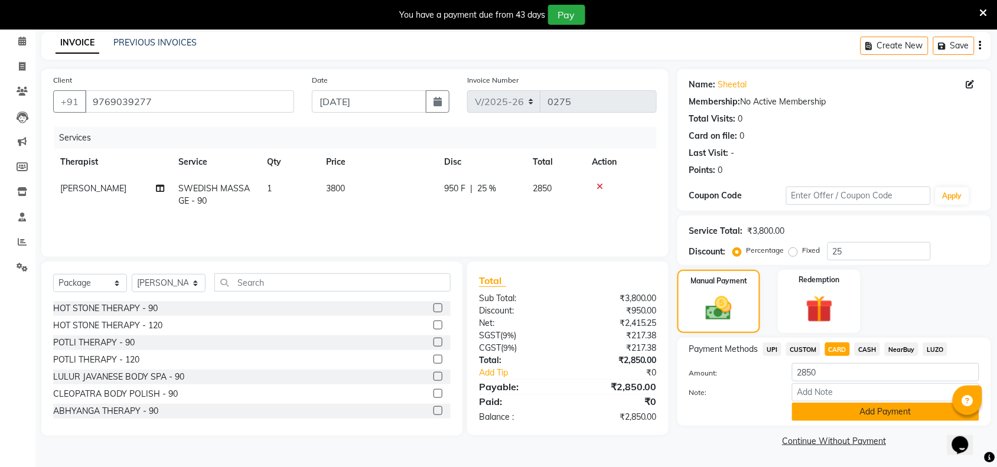
click at [839, 408] on button "Add Payment" at bounding box center [885, 412] width 187 height 18
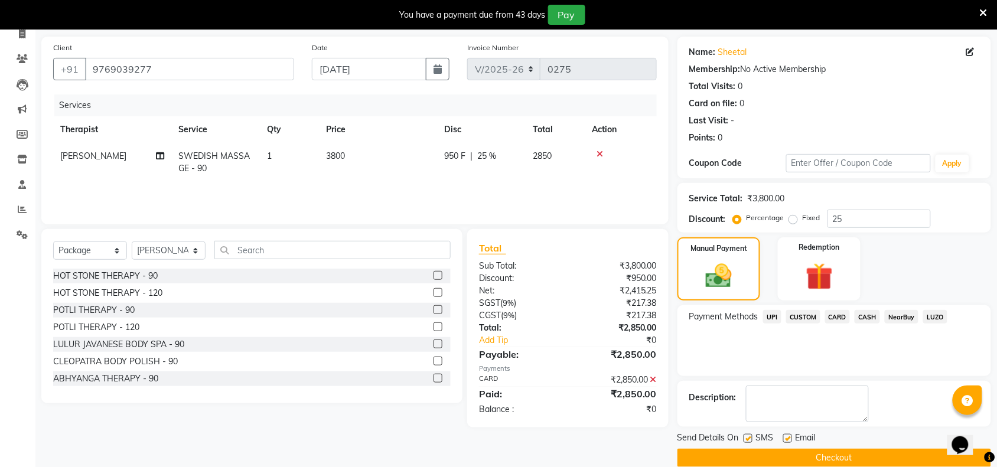
scroll to position [99, 0]
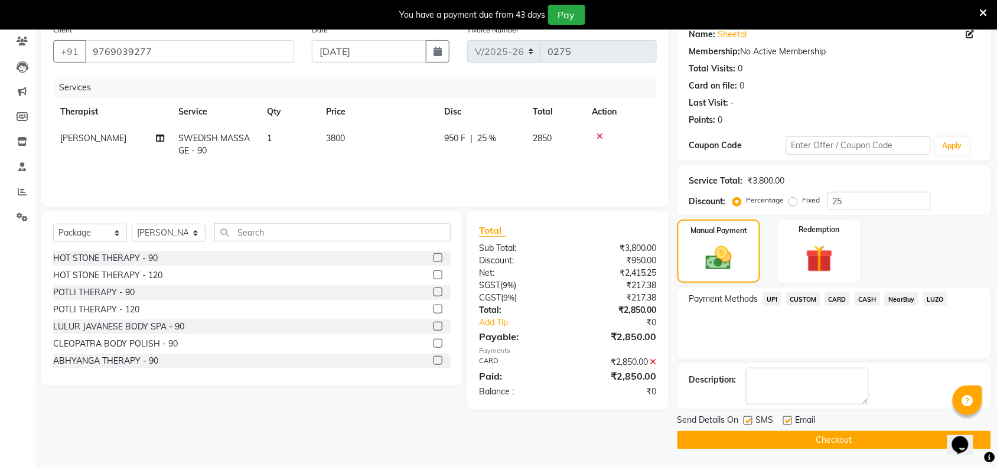
click at [747, 418] on label at bounding box center [747, 420] width 9 height 9
click at [747, 418] on input "checkbox" at bounding box center [747, 421] width 8 height 8
checkbox input "false"
click at [750, 445] on button "Checkout" at bounding box center [833, 440] width 313 height 18
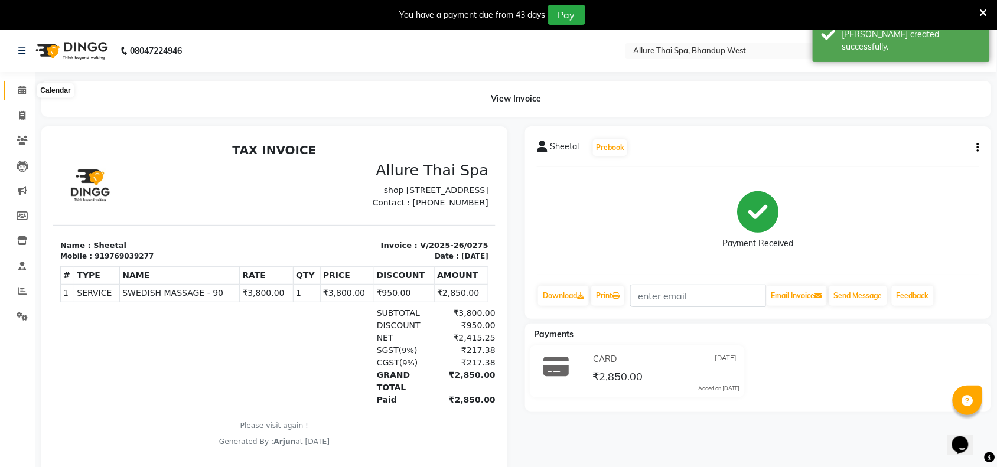
click at [22, 95] on span at bounding box center [22, 91] width 21 height 14
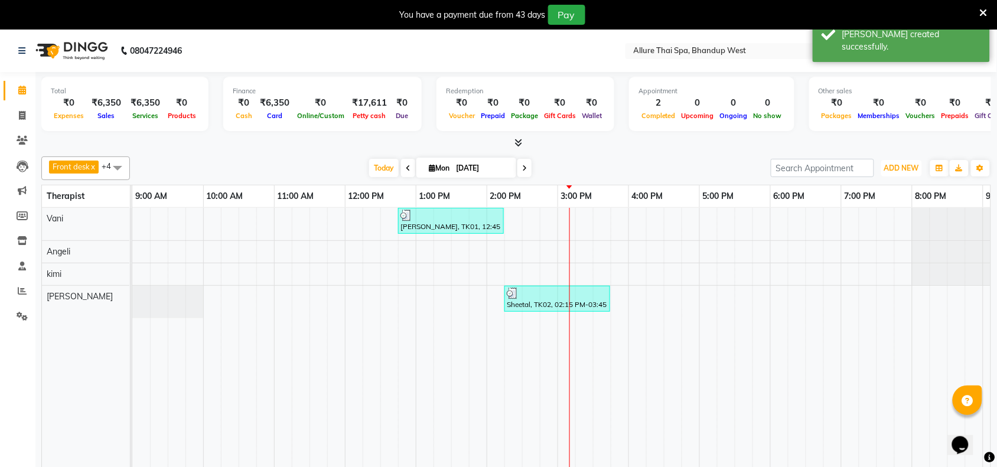
drag, startPoint x: 918, startPoint y: 162, endPoint x: 819, endPoint y: 194, distance: 104.0
click at [919, 162] on button "ADD NEW Toggle Dropdown" at bounding box center [901, 168] width 41 height 17
click at [868, 191] on button "Add Appointment" at bounding box center [874, 190] width 93 height 15
select select "600"
select select "tentative"
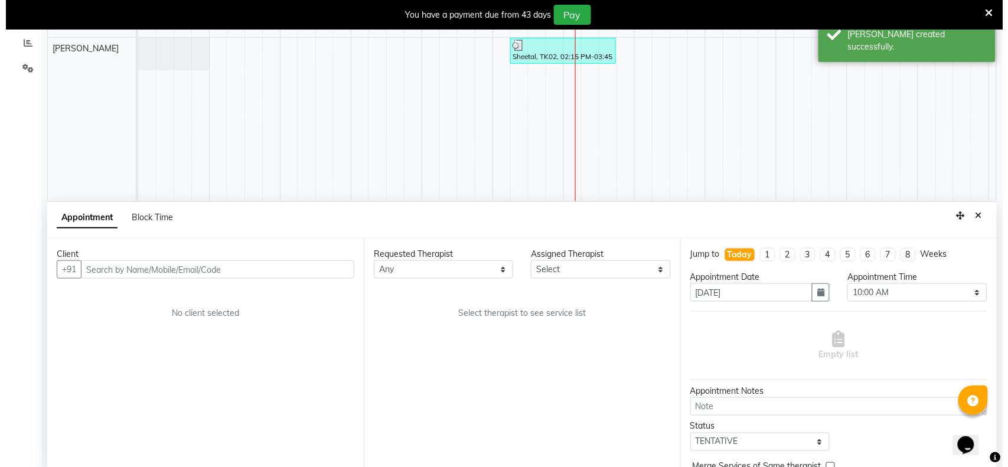
scroll to position [251, 0]
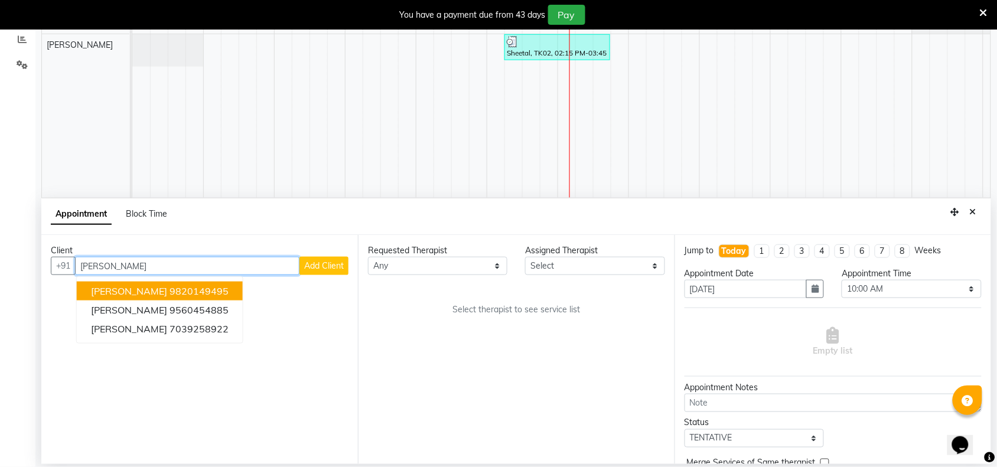
type input "[PERSON_NAME]"
drag, startPoint x: 345, startPoint y: 264, endPoint x: 353, endPoint y: 249, distance: 17.2
click at [352, 257] on div "Client +91 [PERSON_NAME] [PERSON_NAME] 9820149495 Rajesh 9560454885 [PERSON_NAM…" at bounding box center [199, 349] width 316 height 229
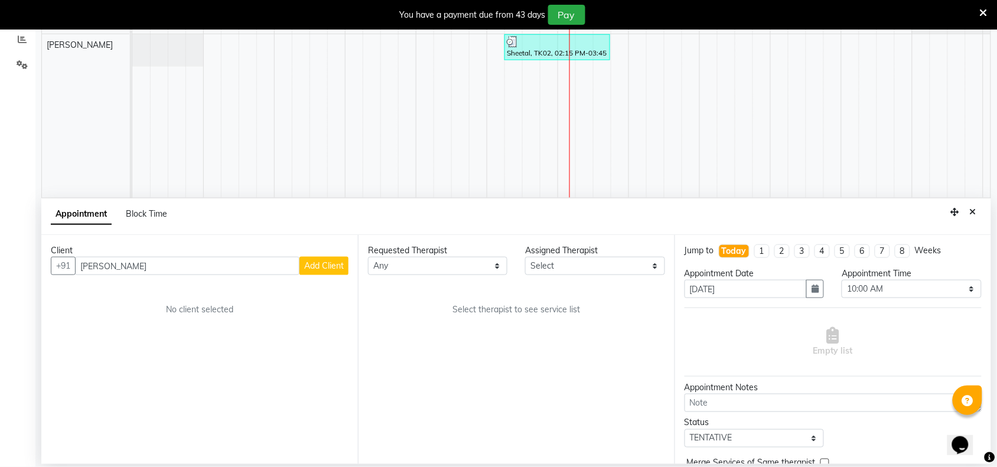
click at [326, 261] on span "Add Client" at bounding box center [324, 265] width 40 height 11
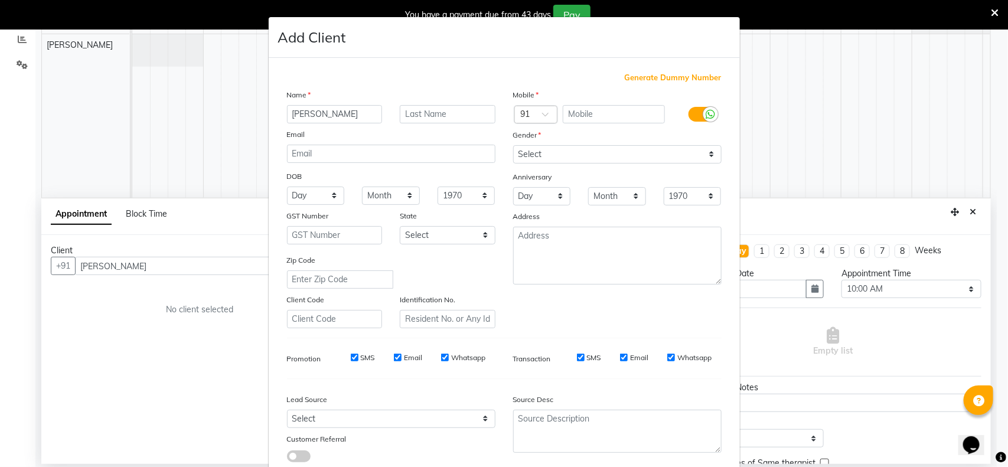
click at [671, 79] on span "Generate Dummy Number" at bounding box center [673, 78] width 97 height 12
type input "1378100000018"
checkbox input "false"
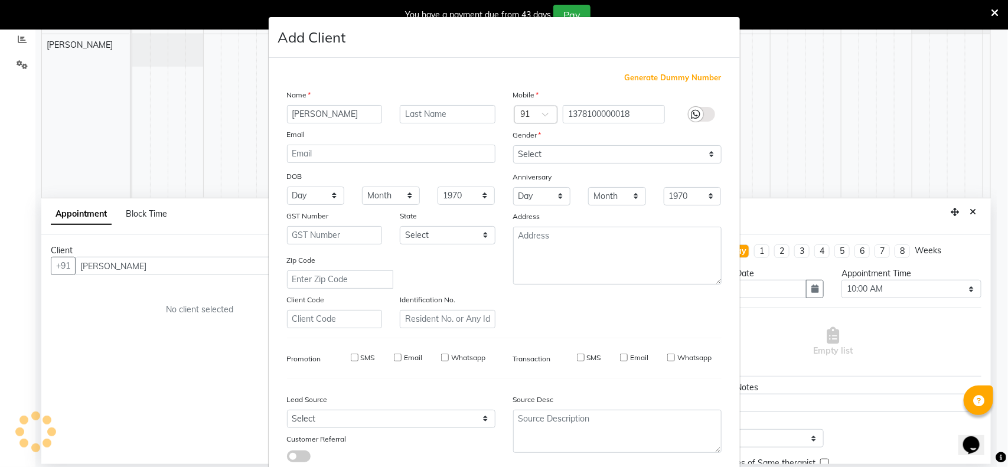
checkbox input "false"
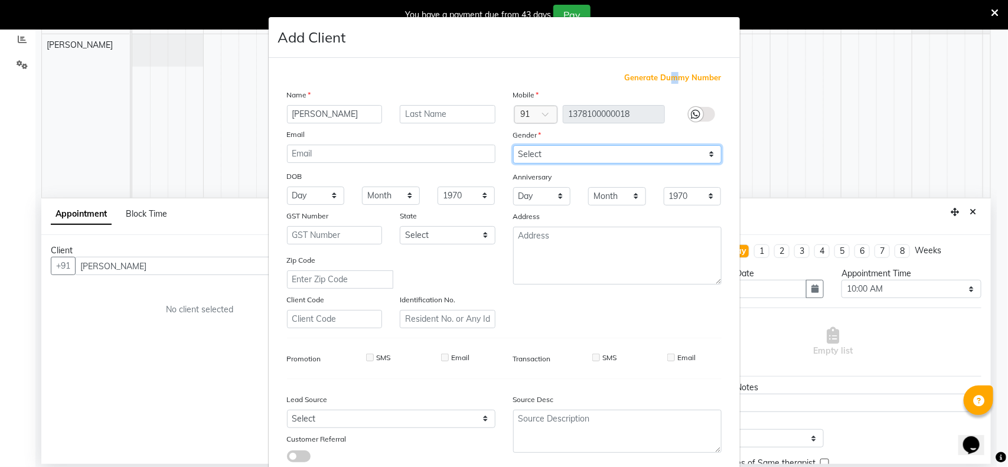
drag, startPoint x: 697, startPoint y: 151, endPoint x: 673, endPoint y: 151, distance: 24.2
click at [698, 151] on select "Select [DEMOGRAPHIC_DATA] [DEMOGRAPHIC_DATA] Other Prefer Not To Say" at bounding box center [617, 154] width 208 height 18
select select "[DEMOGRAPHIC_DATA]"
click at [513, 145] on select "Select [DEMOGRAPHIC_DATA] [DEMOGRAPHIC_DATA] Other Prefer Not To Say" at bounding box center [617, 154] width 208 height 18
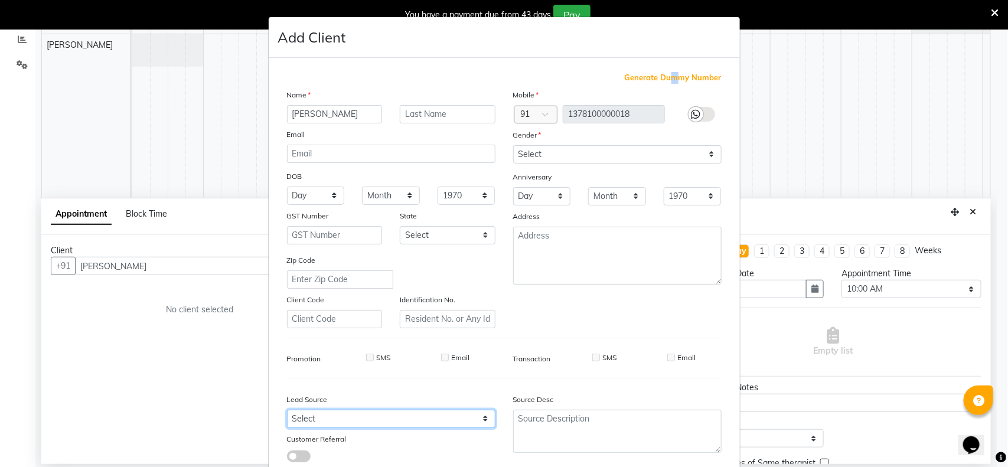
drag, startPoint x: 479, startPoint y: 414, endPoint x: 467, endPoint y: 409, distance: 13.5
click at [479, 412] on select "Select Walk-in Referral Internet Friend Word of Mouth Advertisement Facebook Ju…" at bounding box center [391, 419] width 208 height 18
select select "55728"
click at [287, 410] on select "Select Walk-in Referral Internet Friend Word of Mouth Advertisement Facebook Ju…" at bounding box center [391, 419] width 208 height 18
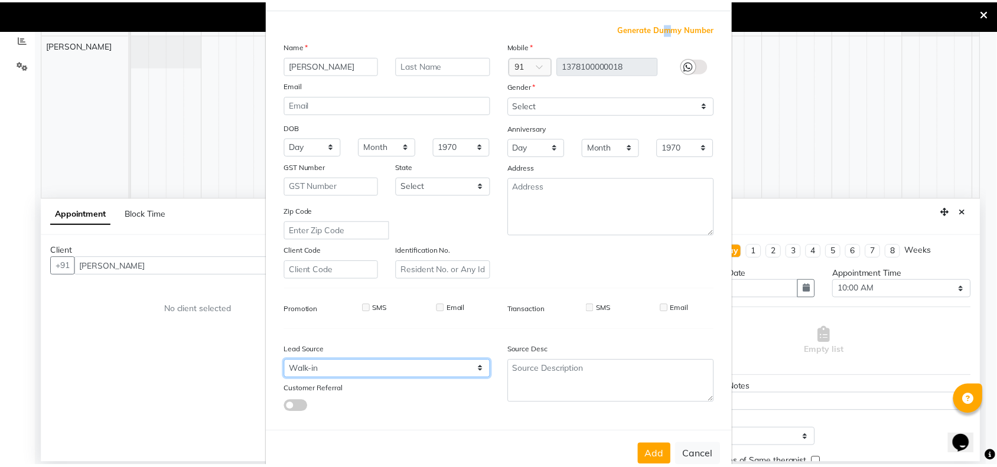
scroll to position [74, 0]
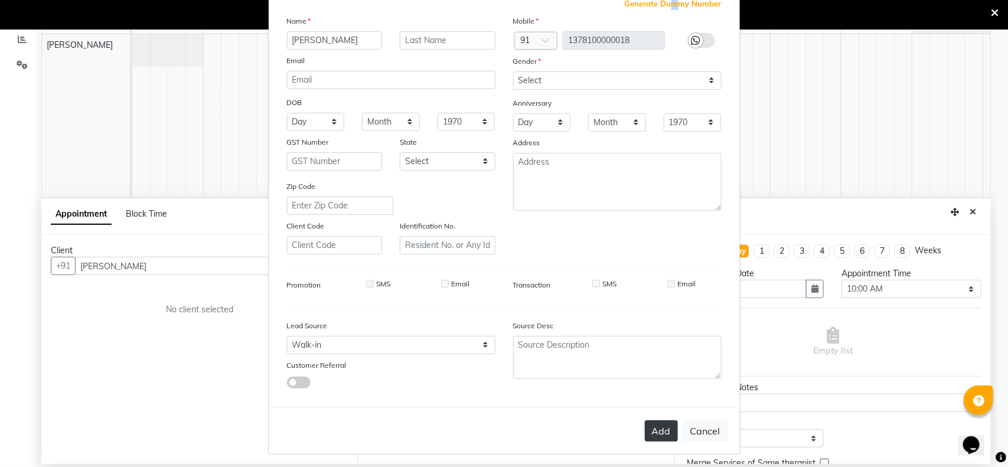
click at [652, 429] on button "Add" at bounding box center [661, 430] width 33 height 21
type input "1378100000018"
select select
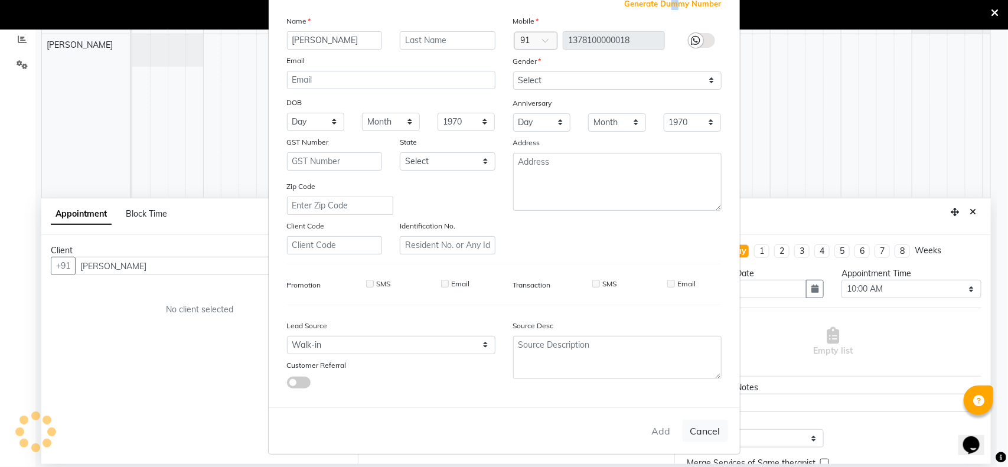
select select
checkbox input "false"
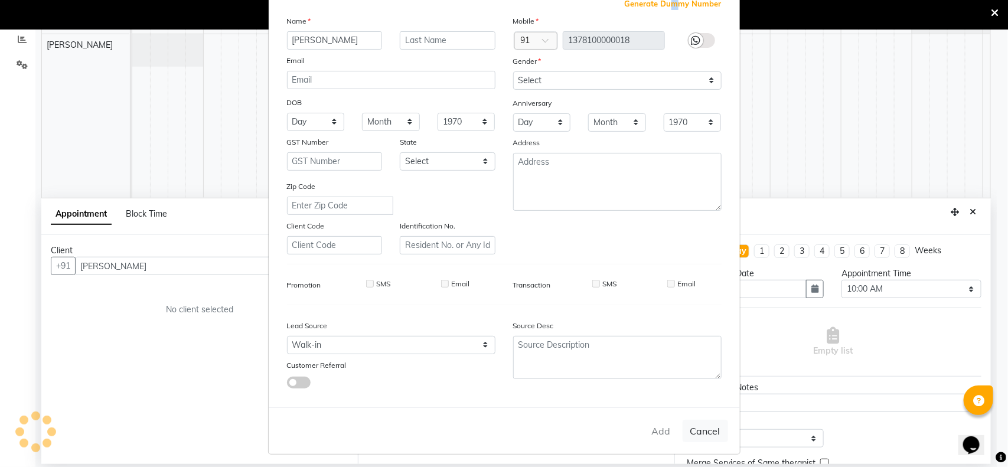
checkbox input "false"
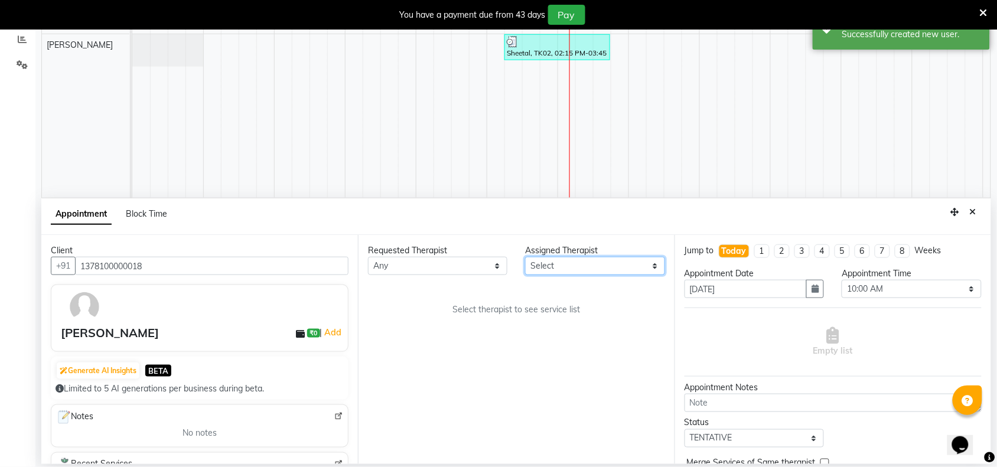
drag, startPoint x: 607, startPoint y: 272, endPoint x: 613, endPoint y: 267, distance: 7.6
click at [613, 269] on select "Select [PERSON_NAME] [PERSON_NAME]" at bounding box center [594, 266] width 139 height 18
click at [525, 257] on select "Select [PERSON_NAME] [PERSON_NAME]" at bounding box center [594, 266] width 139 height 18
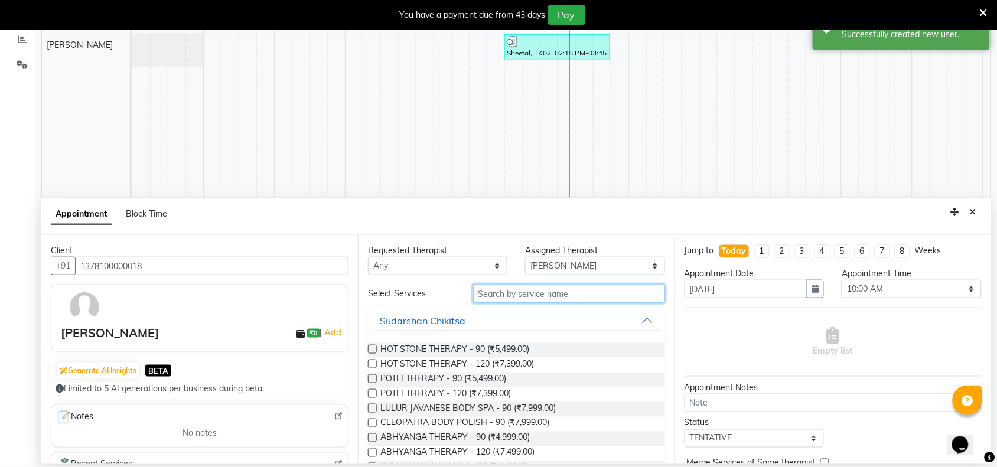
click at [530, 297] on input "text" at bounding box center [569, 294] width 192 height 18
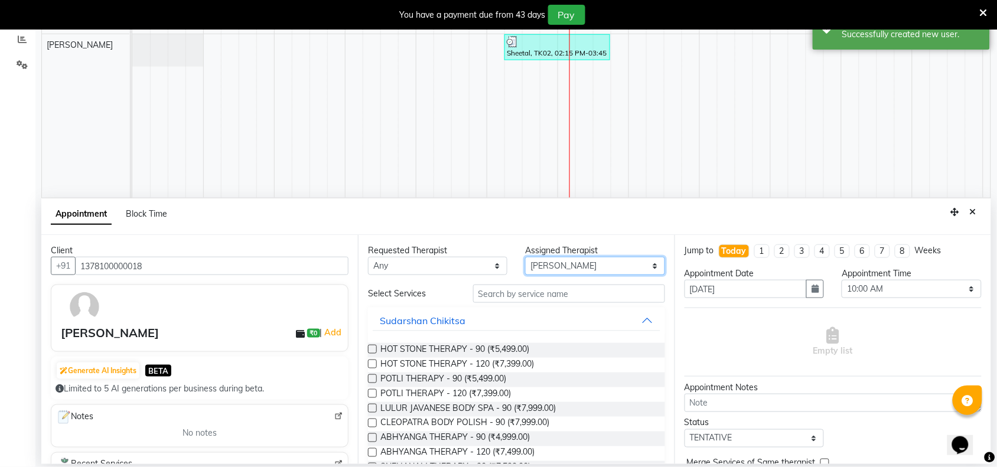
click at [644, 266] on select "Select [PERSON_NAME] [PERSON_NAME]" at bounding box center [594, 266] width 139 height 18
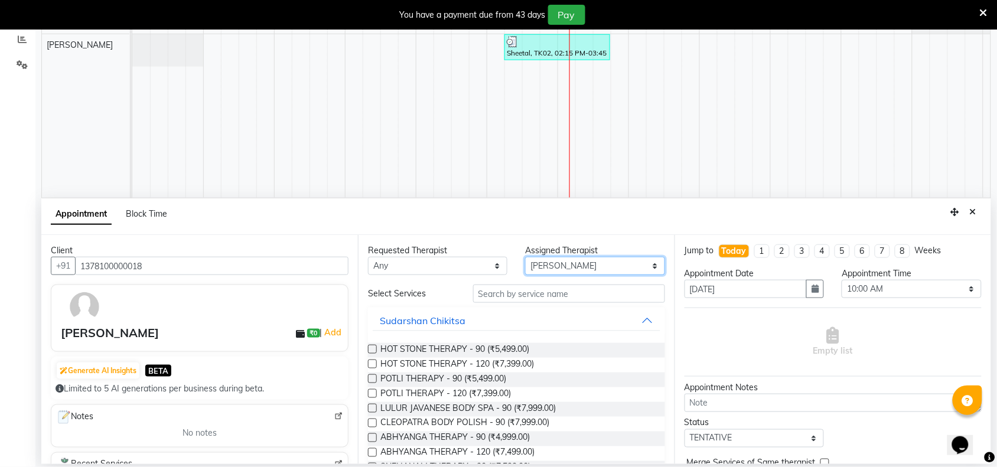
select select "84287"
click at [525, 257] on select "Select [PERSON_NAME] [PERSON_NAME]" at bounding box center [594, 266] width 139 height 18
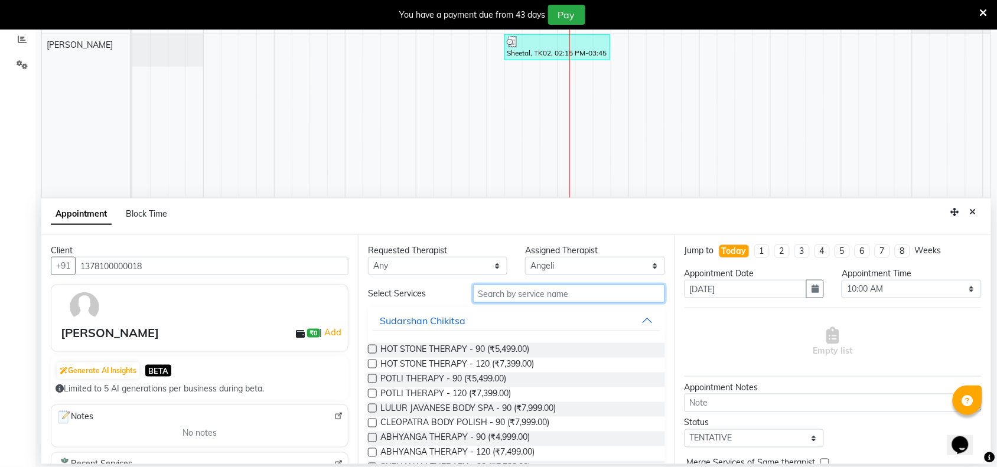
click at [526, 293] on input "text" at bounding box center [569, 294] width 192 height 18
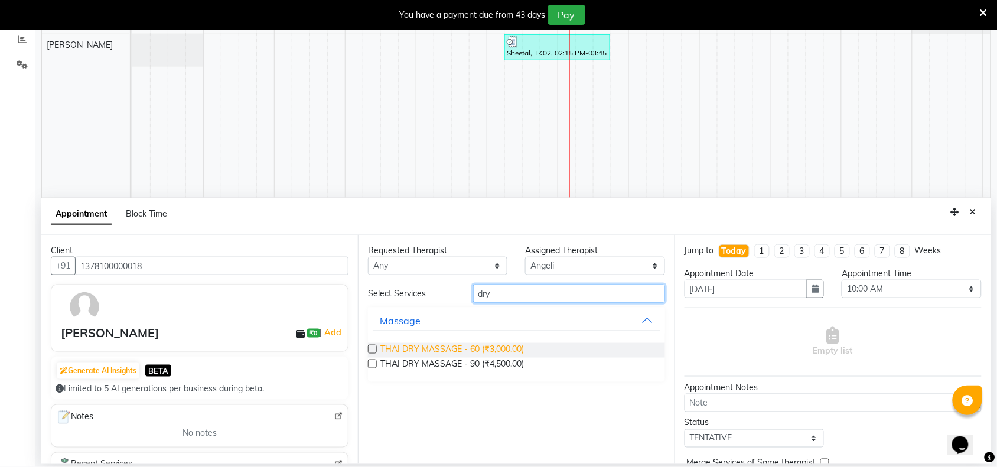
type input "dry"
drag, startPoint x: 505, startPoint y: 346, endPoint x: 514, endPoint y: 347, distance: 9.5
click at [506, 346] on span "THAI DRY MASSAGE - 60 (₹3,000.00)" at bounding box center [451, 350] width 143 height 15
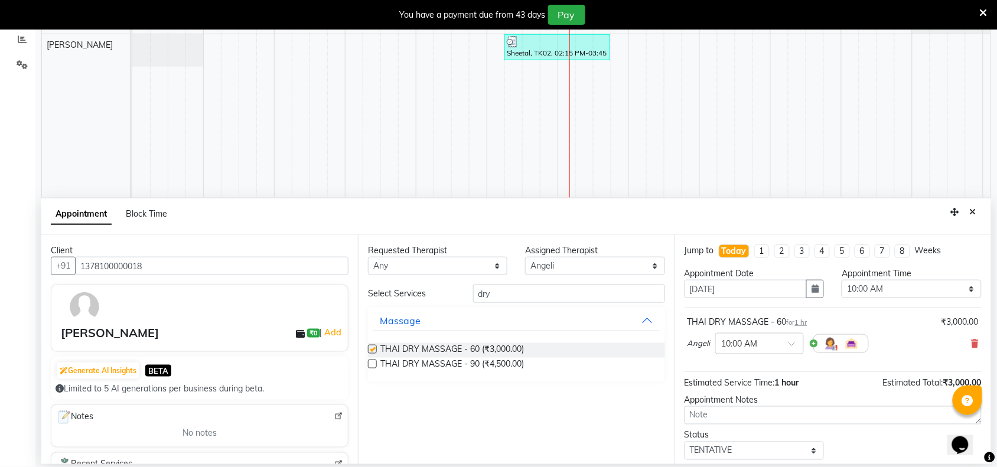
checkbox input "false"
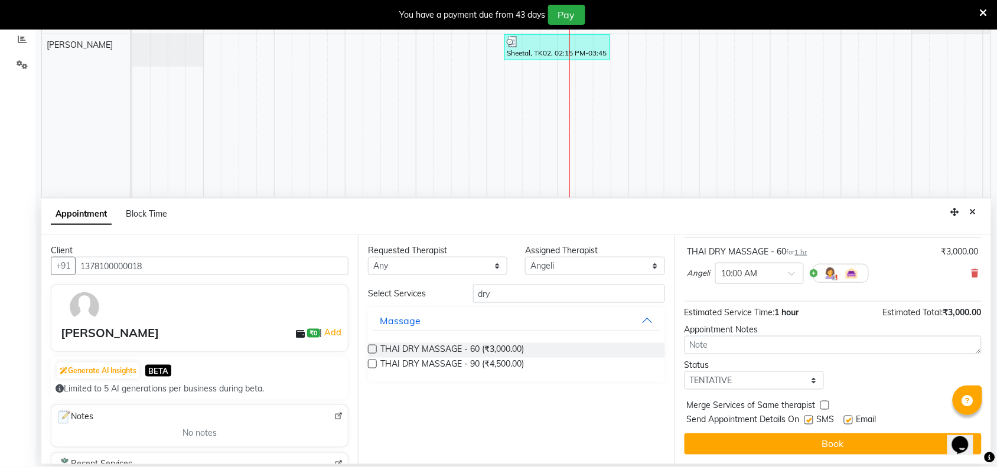
scroll to position [0, 0]
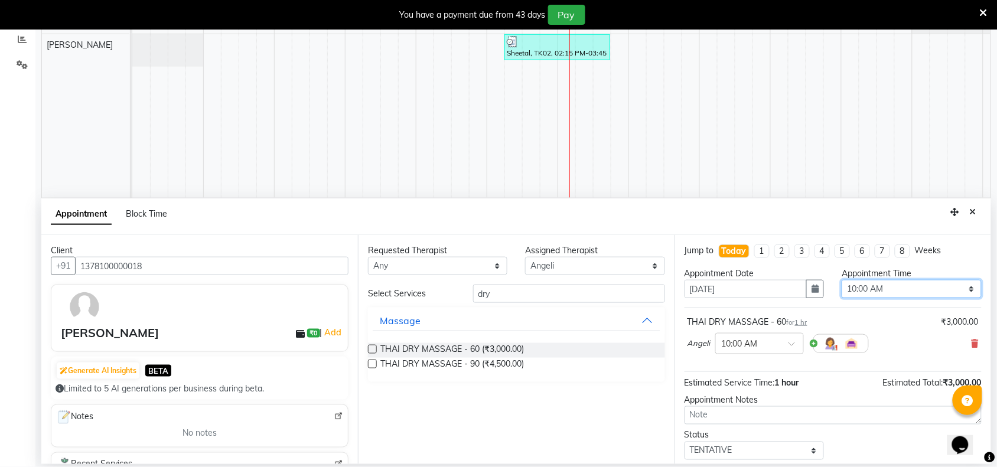
drag, startPoint x: 961, startPoint y: 294, endPoint x: 946, endPoint y: 293, distance: 15.4
click at [961, 294] on select "Select 10:00 AM 10:15 AM 10:30 AM 10:45 AM 11:00 AM 11:15 AM 11:30 AM 11:45 AM …" at bounding box center [910, 289] width 139 height 18
select select "885"
click at [841, 280] on select "Select 10:00 AM 10:15 AM 10:30 AM 10:45 AM 11:00 AM 11:15 AM 11:30 AM 11:45 AM …" at bounding box center [910, 289] width 139 height 18
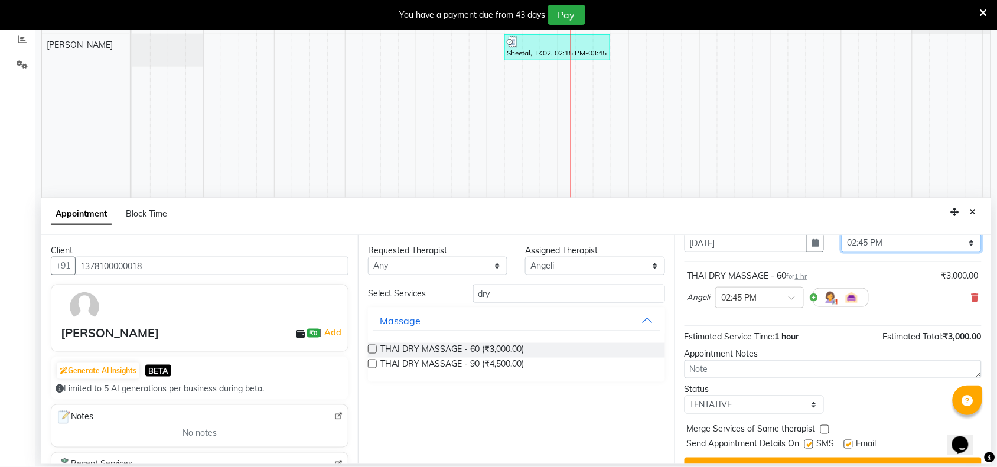
scroll to position [71, 0]
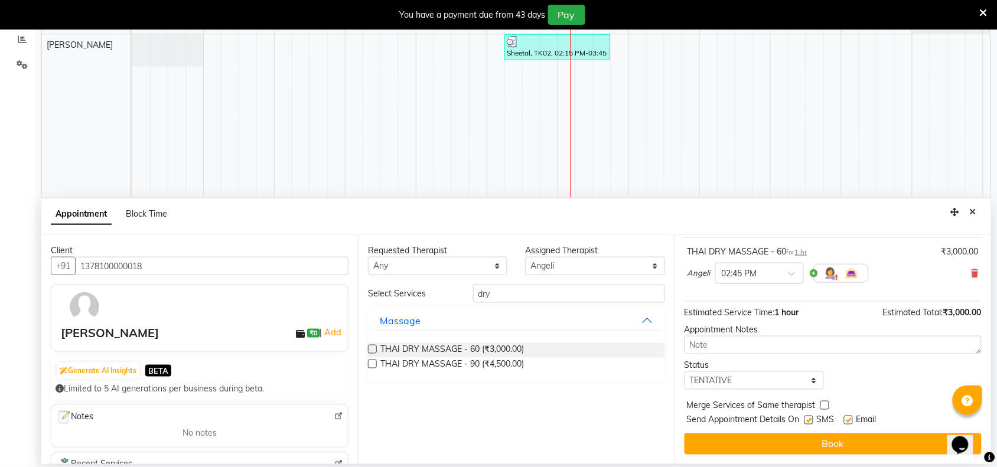
drag, startPoint x: 811, startPoint y: 417, endPoint x: 816, endPoint y: 422, distance: 7.5
click at [813, 418] on label at bounding box center [808, 420] width 9 height 9
click at [812, 418] on input "checkbox" at bounding box center [808, 421] width 8 height 8
checkbox input "false"
drag, startPoint x: 812, startPoint y: 441, endPoint x: 732, endPoint y: 430, distance: 81.1
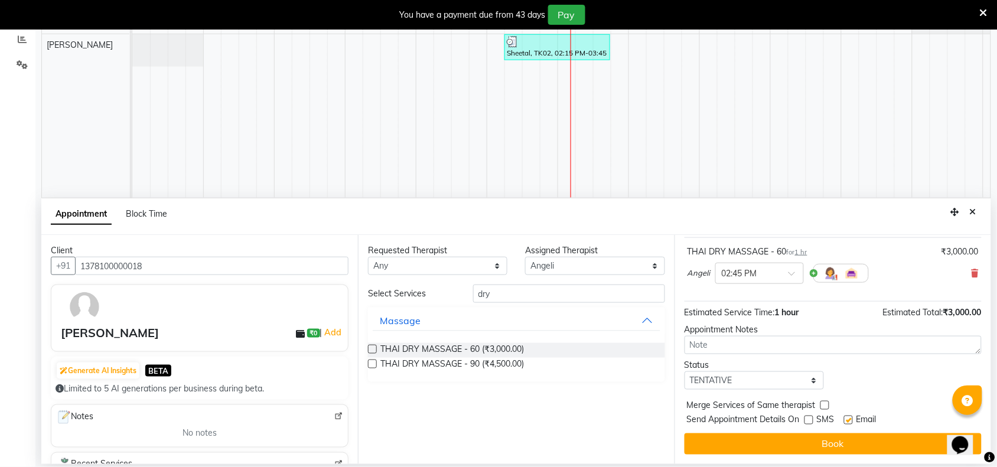
click at [809, 441] on button "Book" at bounding box center [832, 443] width 297 height 21
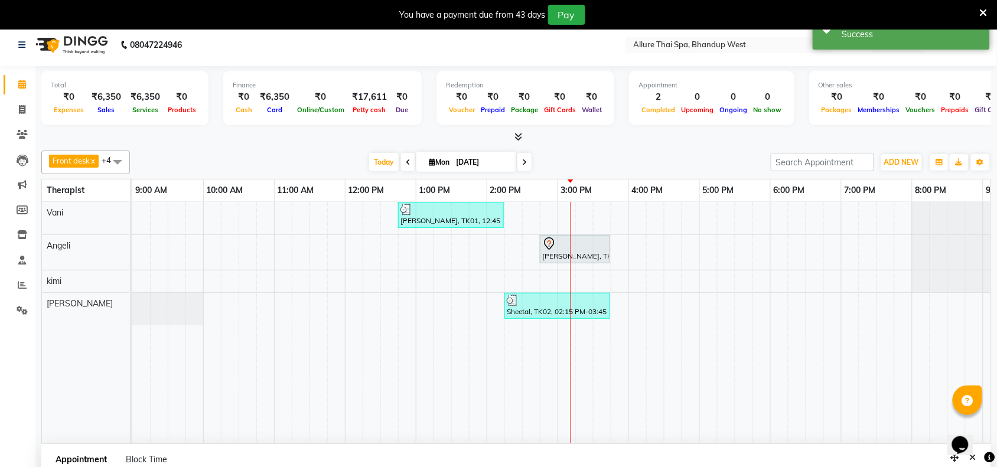
scroll to position [0, 0]
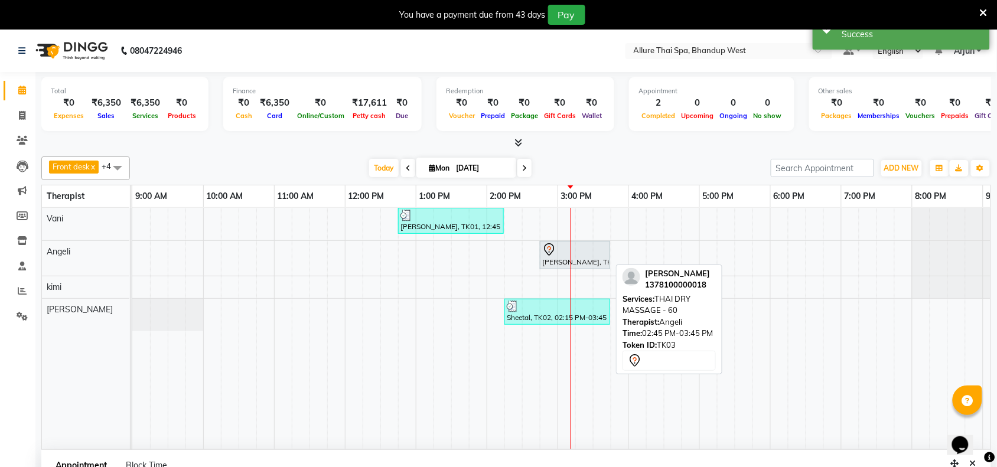
click at [132, 259] on div "[PERSON_NAME], TK03, 02:45 PM-03:45 PM, THAI DRY MASSAGE - 60" at bounding box center [132, 258] width 0 height 35
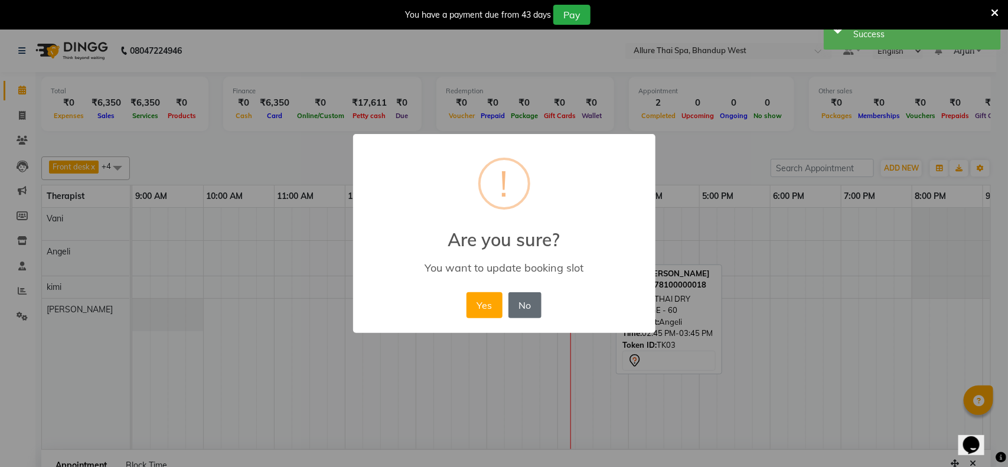
click at [527, 309] on button "No" at bounding box center [524, 305] width 33 height 26
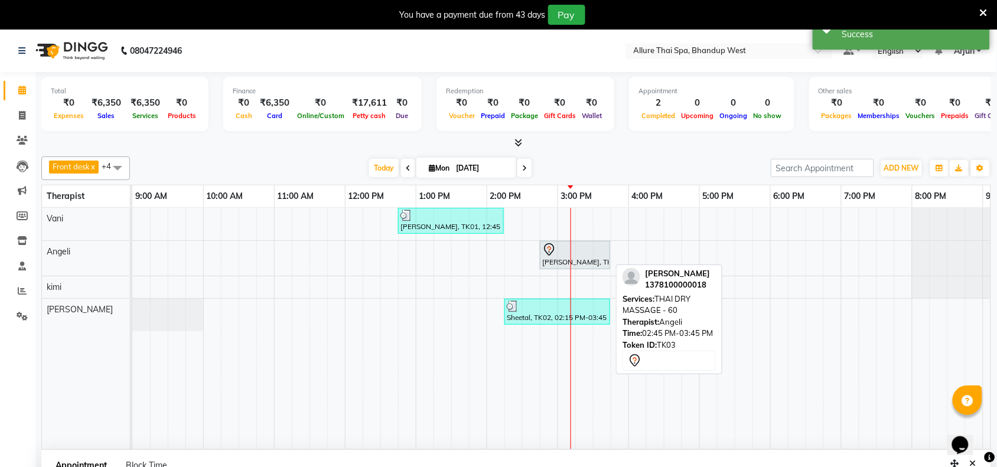
click at [574, 257] on div "[PERSON_NAME], TK03, 02:45 PM-03:45 PM, THAI DRY MASSAGE - 60" at bounding box center [575, 255] width 68 height 25
click at [583, 257] on div "[PERSON_NAME], TK03, 02:45 PM-03:45 PM, THAI DRY MASSAGE - 60" at bounding box center [575, 255] width 68 height 25
select select "7"
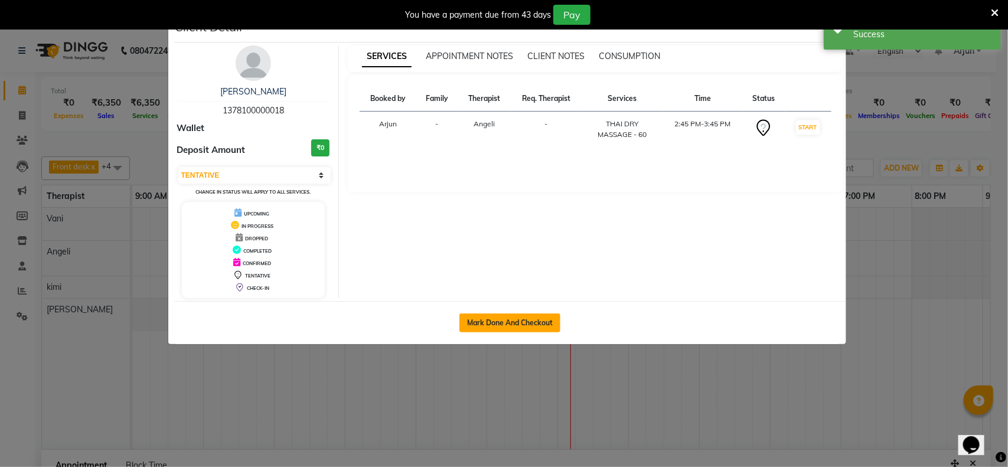
click at [530, 325] on button "Mark Done And Checkout" at bounding box center [509, 322] width 101 height 19
select select "8527"
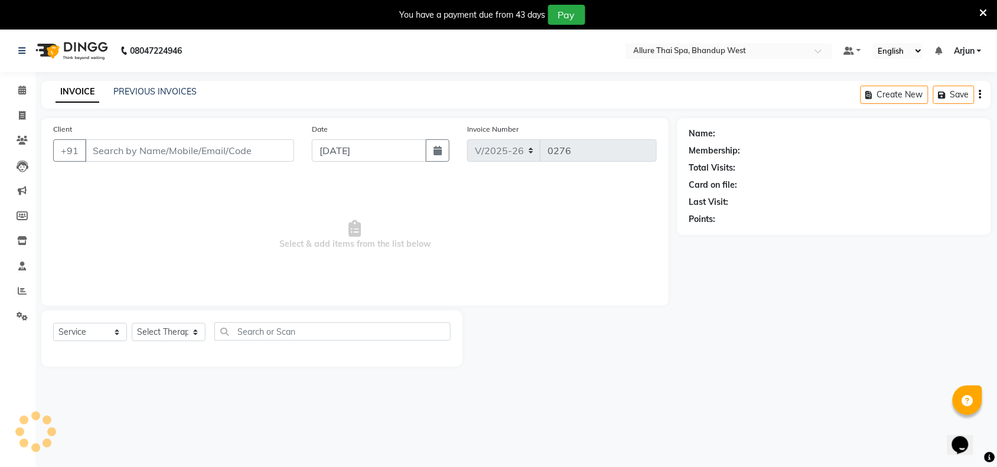
select select "package"
type input "1378100000018"
select select "84287"
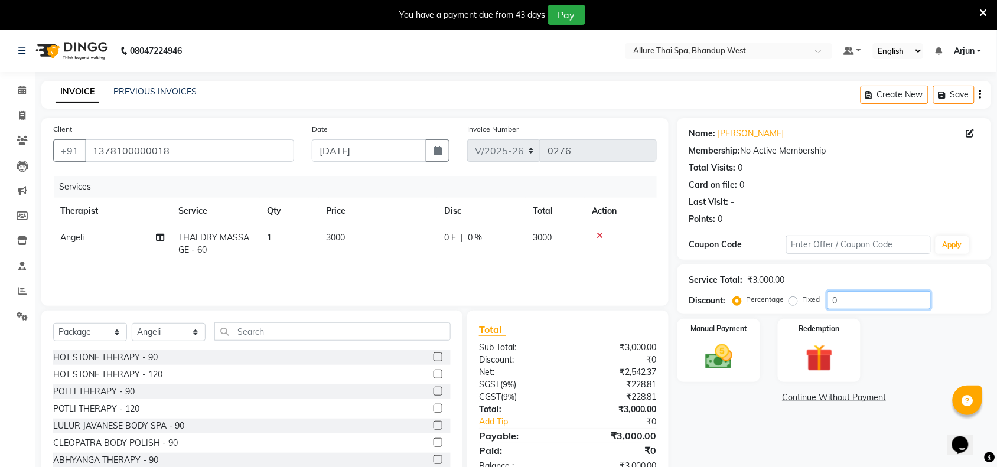
drag, startPoint x: 831, startPoint y: 303, endPoint x: 835, endPoint y: 298, distance: 6.3
click at [835, 298] on input "0" at bounding box center [878, 300] width 103 height 18
type input "2"
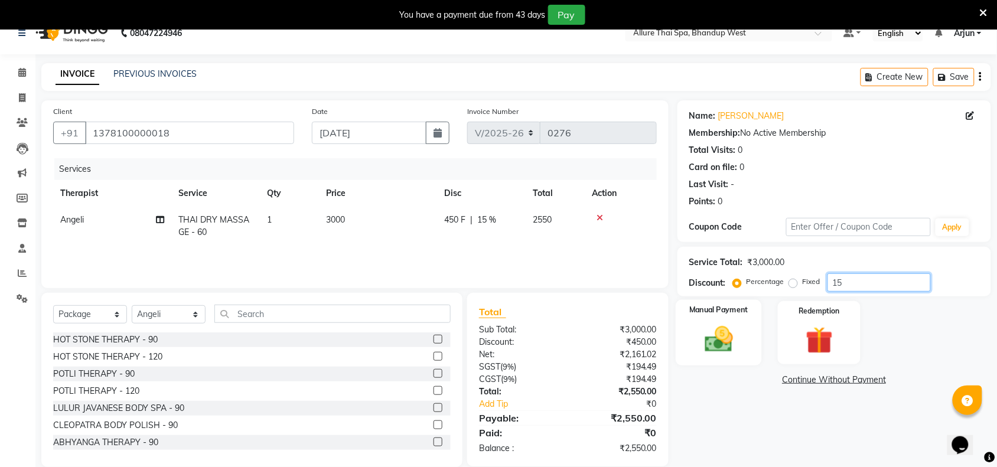
scroll to position [34, 0]
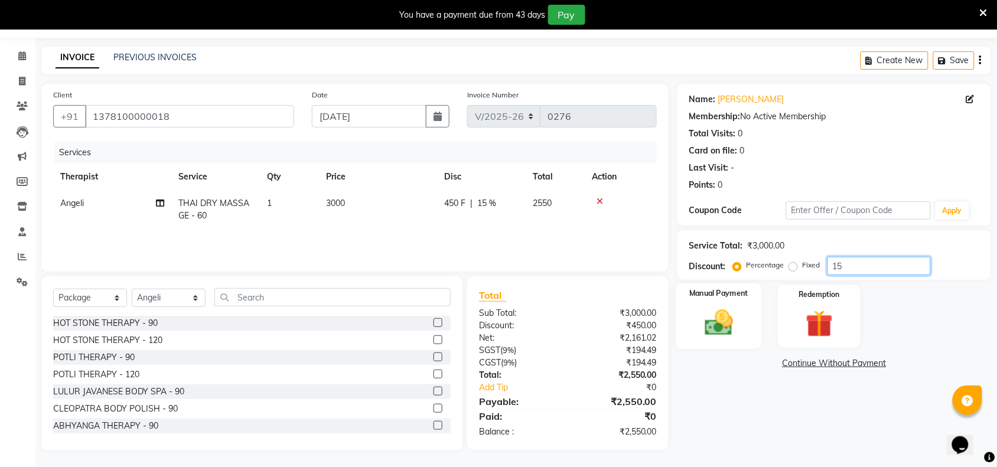
type input "15"
drag, startPoint x: 726, startPoint y: 339, endPoint x: 733, endPoint y: 338, distance: 6.7
click at [733, 339] on div "Manual Payment" at bounding box center [718, 316] width 86 height 66
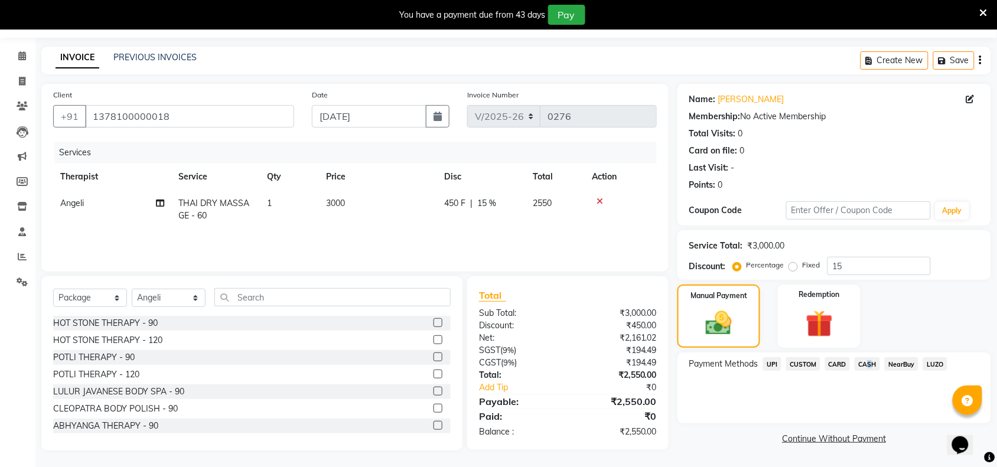
click at [866, 359] on span "CASH" at bounding box center [866, 364] width 25 height 14
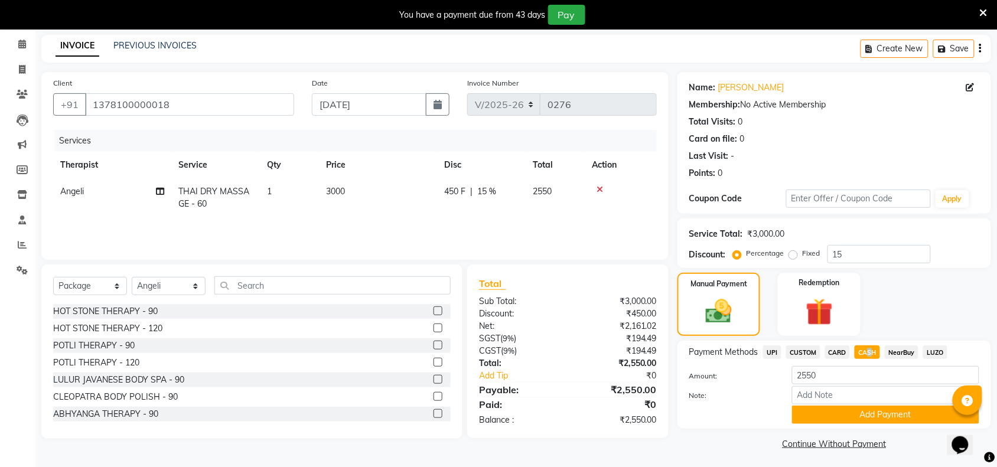
scroll to position [49, 0]
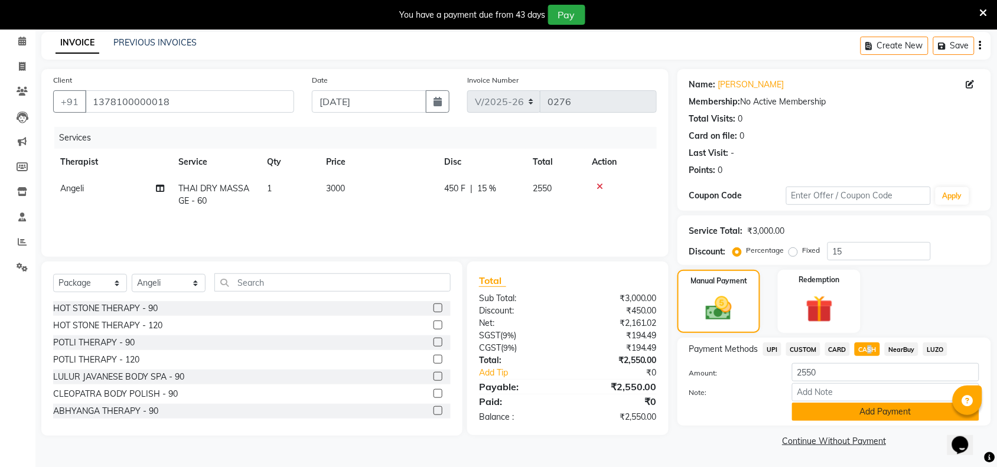
click at [833, 408] on button "Add Payment" at bounding box center [885, 412] width 187 height 18
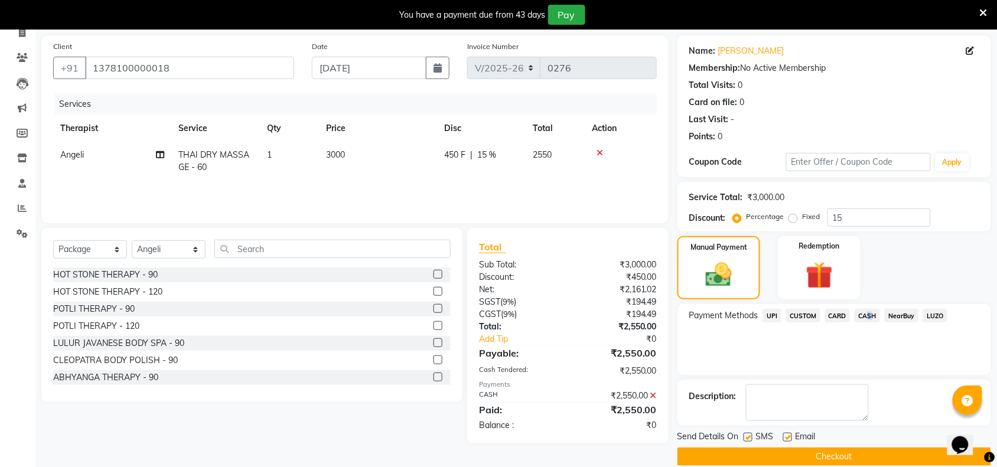
scroll to position [99, 0]
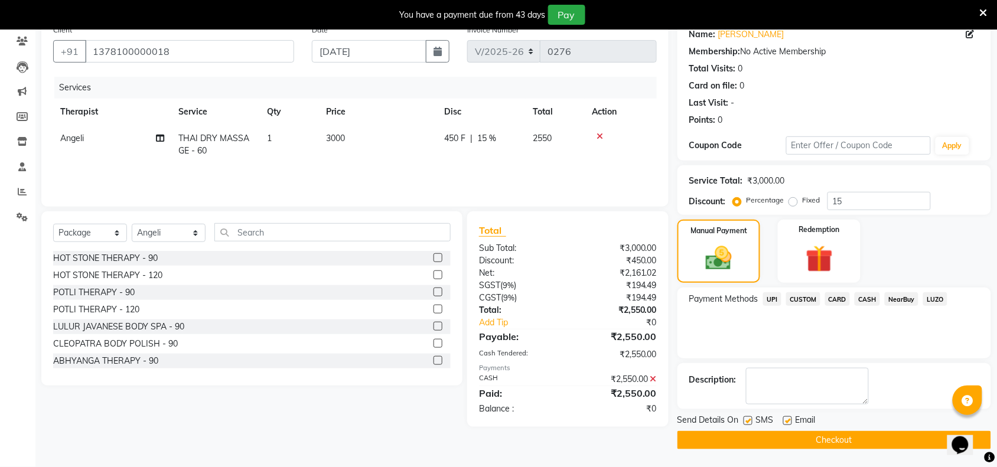
click at [747, 419] on label at bounding box center [747, 420] width 9 height 9
click at [747, 419] on input "checkbox" at bounding box center [747, 421] width 8 height 8
checkbox input "false"
click at [750, 435] on button "Checkout" at bounding box center [833, 440] width 313 height 18
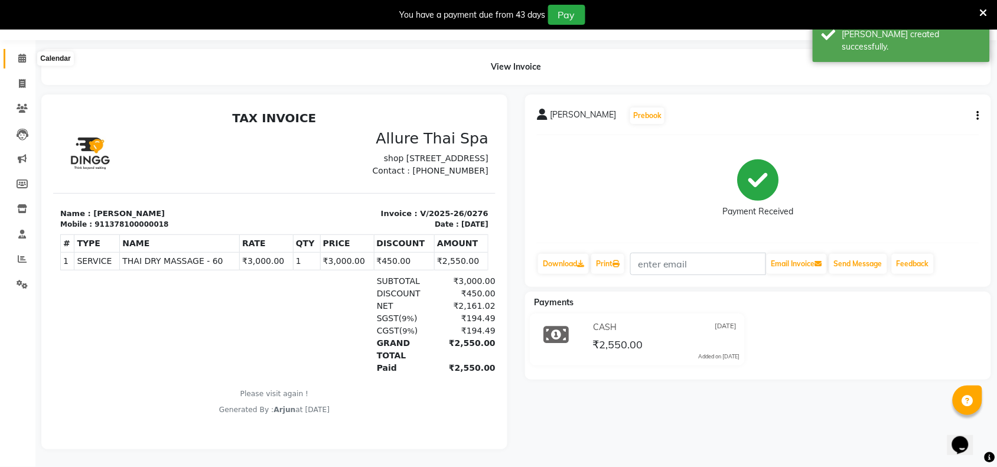
drag, startPoint x: 21, startPoint y: 52, endPoint x: 10, endPoint y: 61, distance: 14.3
click at [24, 52] on span at bounding box center [22, 59] width 21 height 14
